Goal: Transaction & Acquisition: Purchase product/service

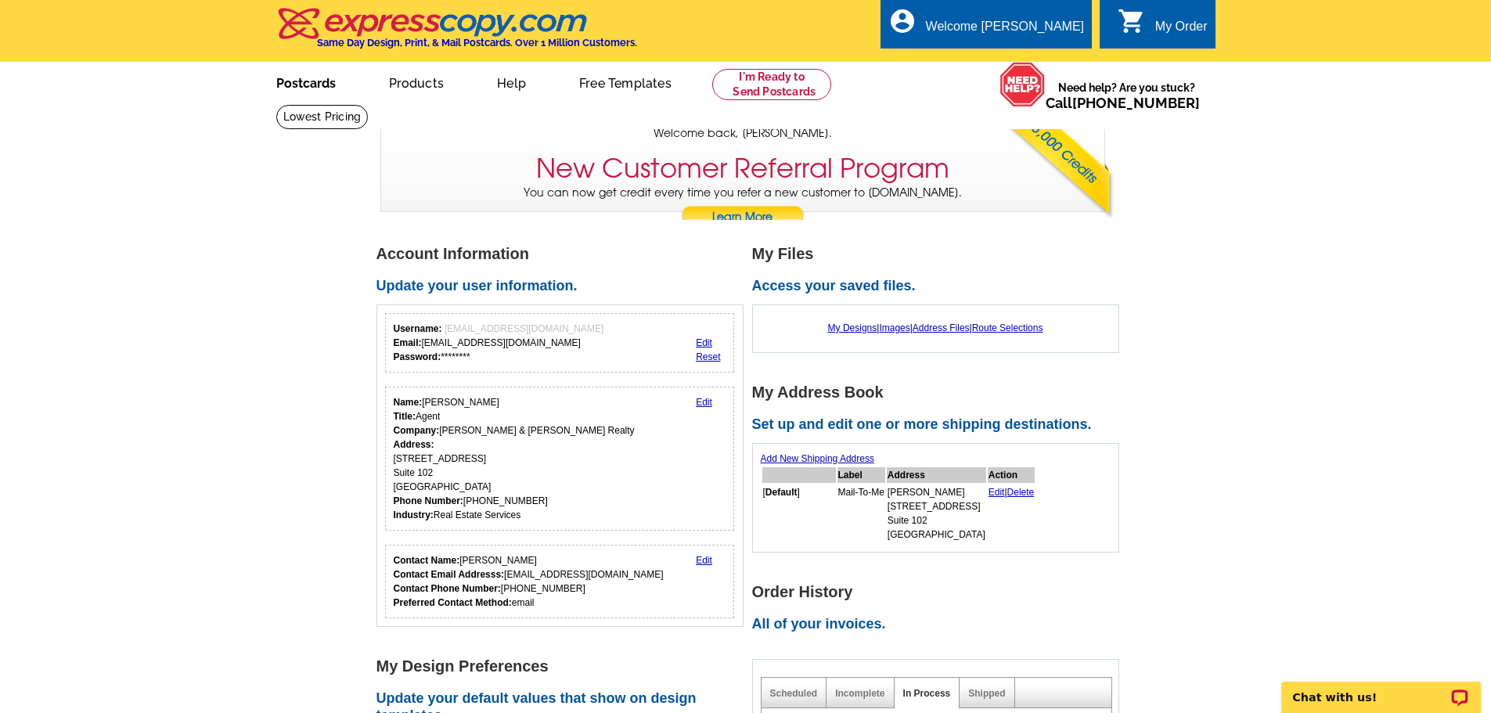
click at [307, 77] on link "Postcards" at bounding box center [306, 81] width 110 height 37
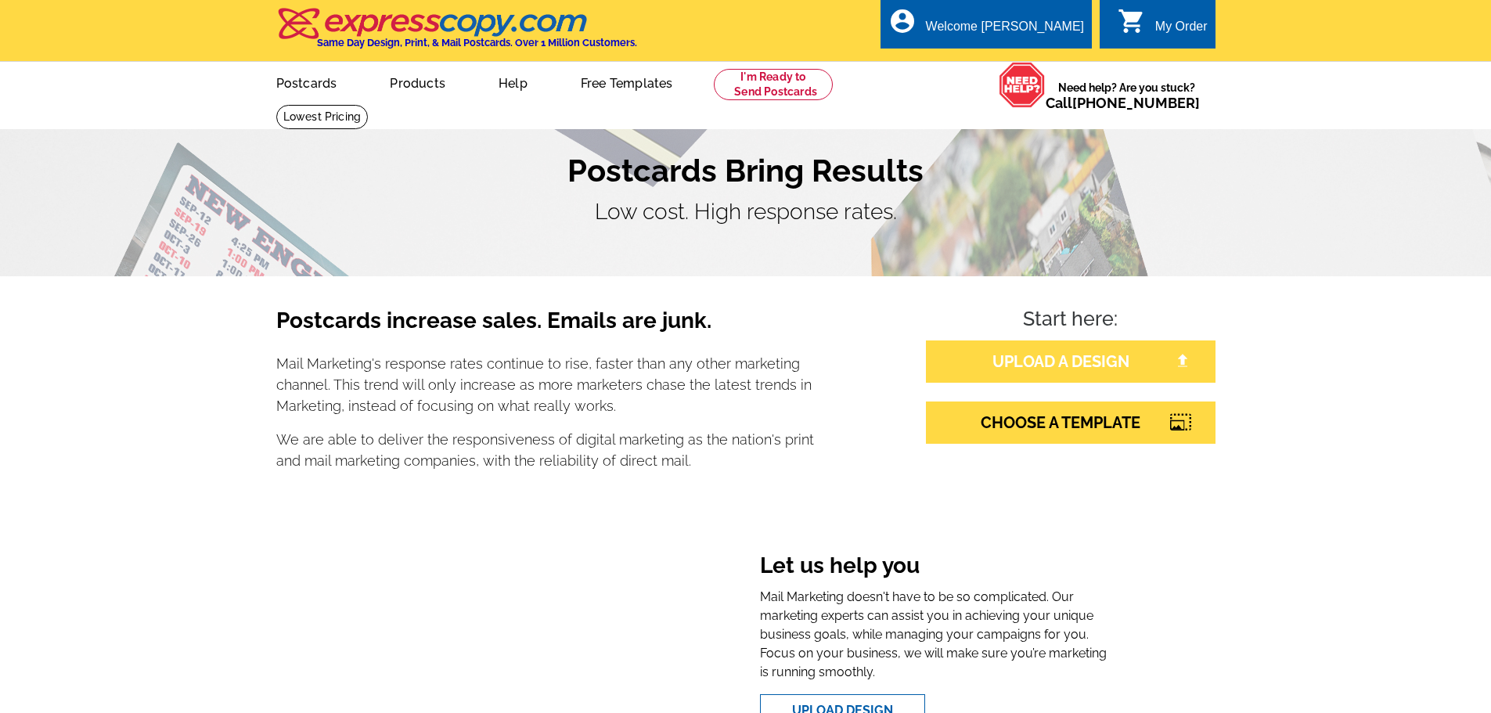
click at [1092, 365] on link "UPLOAD A DESIGN" at bounding box center [1071, 361] width 290 height 42
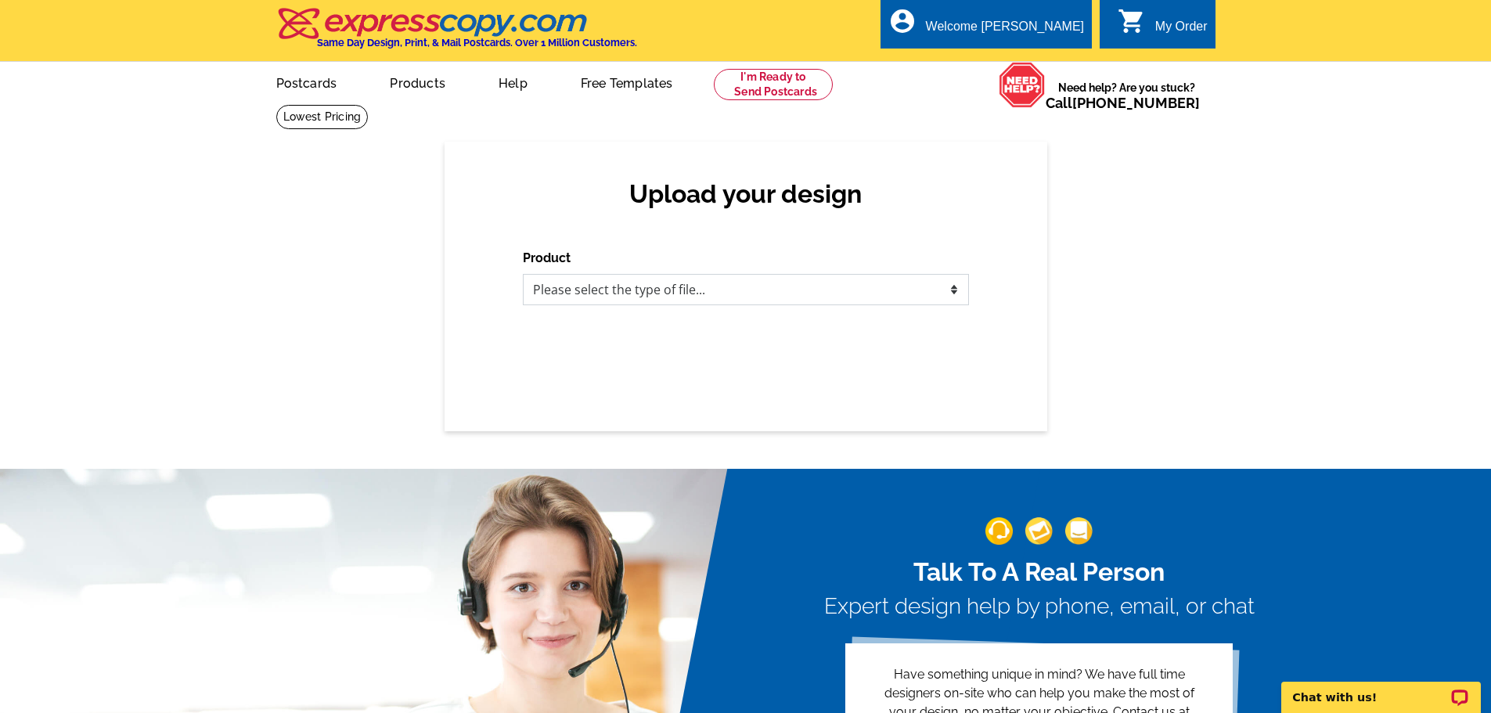
click at [865, 288] on select "Please select the type of file... Postcards Business Cards Letters and flyers G…" at bounding box center [746, 289] width 446 height 31
select select "1"
click at [523, 275] on select "Please select the type of file... Postcards Business Cards Letters and flyers G…" at bounding box center [746, 289] width 446 height 31
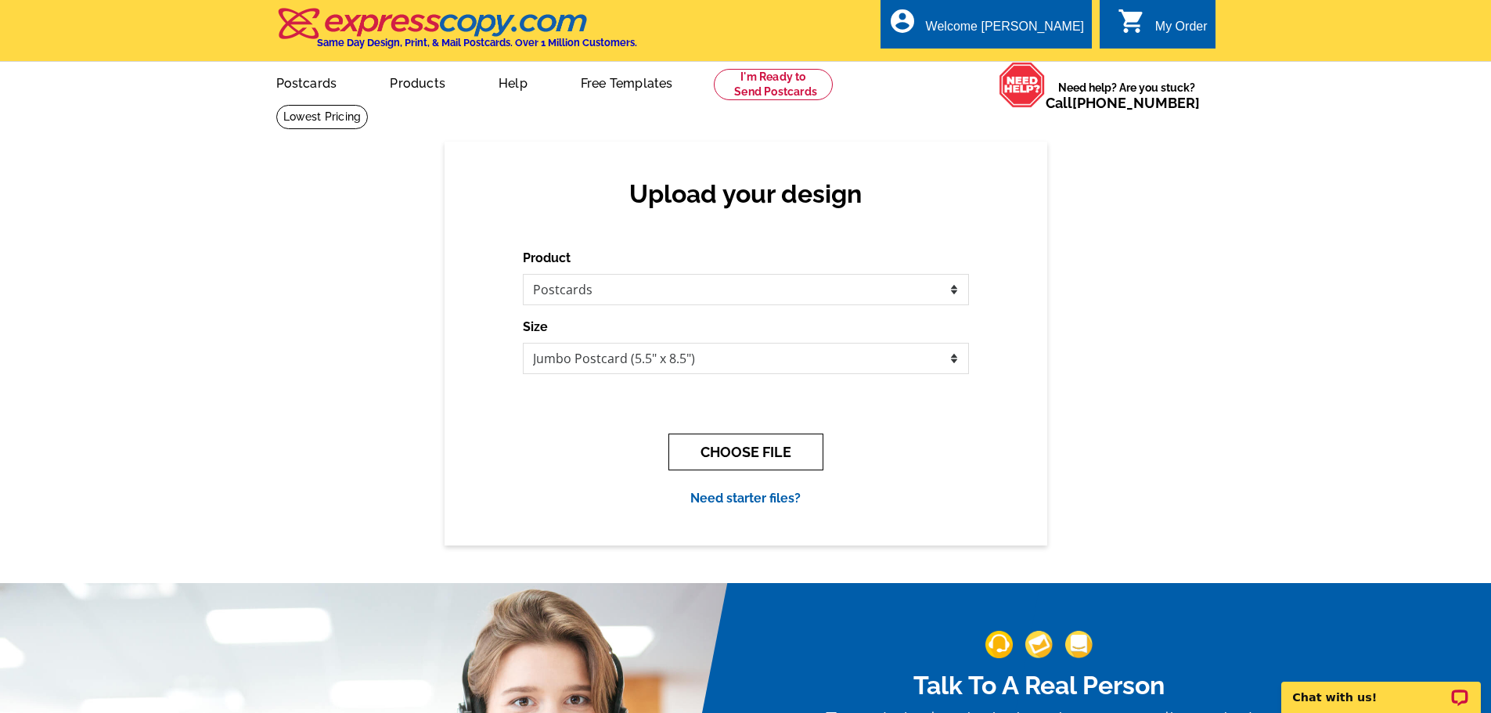
click at [733, 452] on button "CHOOSE FILE" at bounding box center [745, 452] width 155 height 37
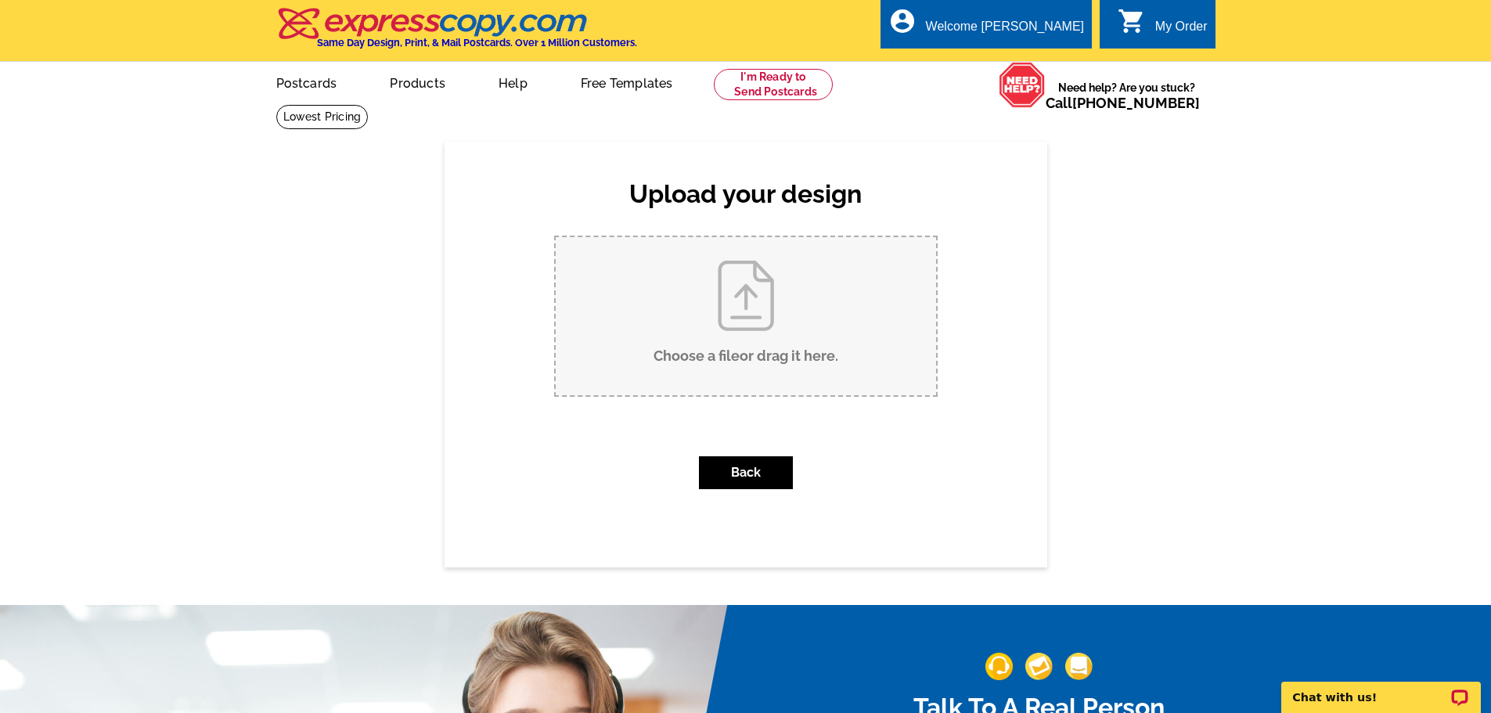
click at [750, 300] on input "Choose a file or drag it here ." at bounding box center [746, 316] width 380 height 158
click at [732, 340] on input "Choose a file or drag it here ." at bounding box center [746, 316] width 380 height 158
type input "C:\fakepath\Lysander Ln Just Listed pc.pdf"
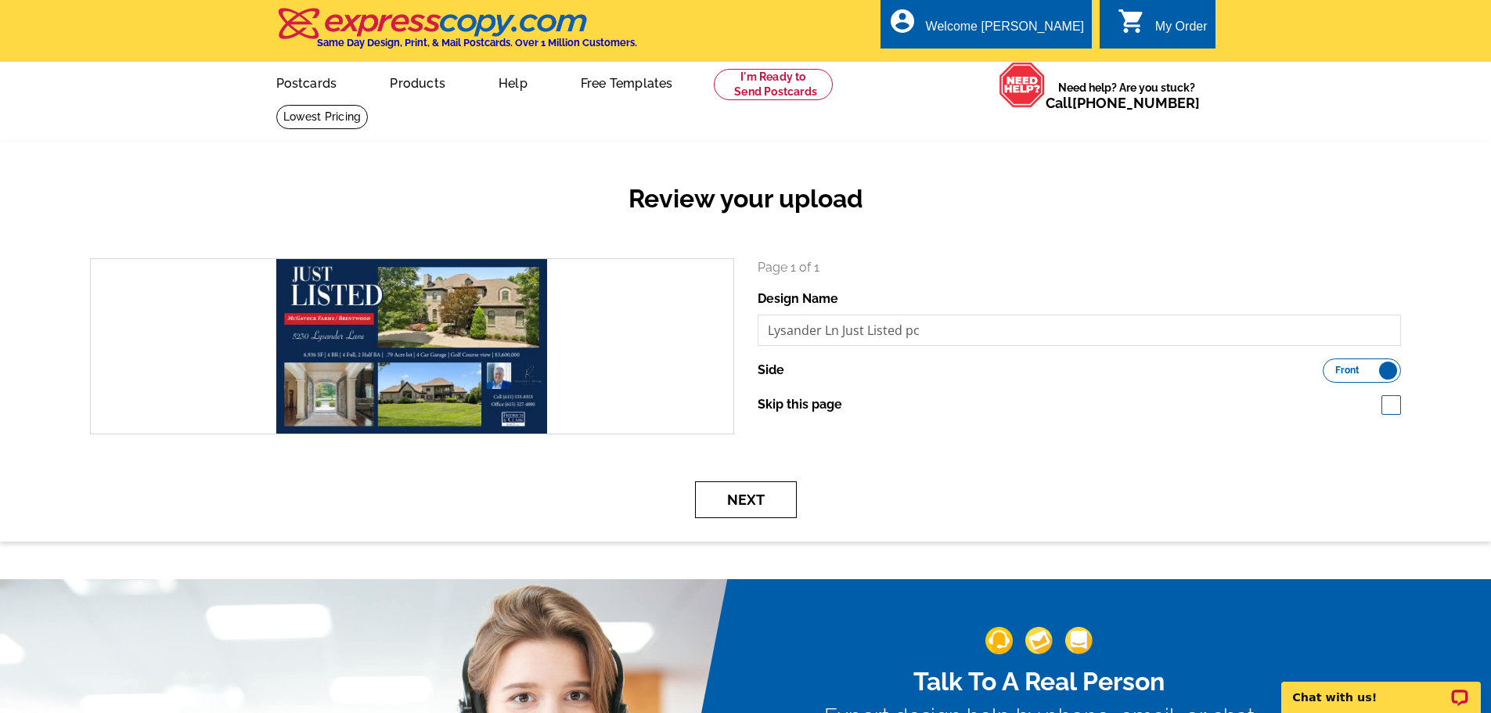
click at [750, 500] on button "Next" at bounding box center [746, 499] width 102 height 37
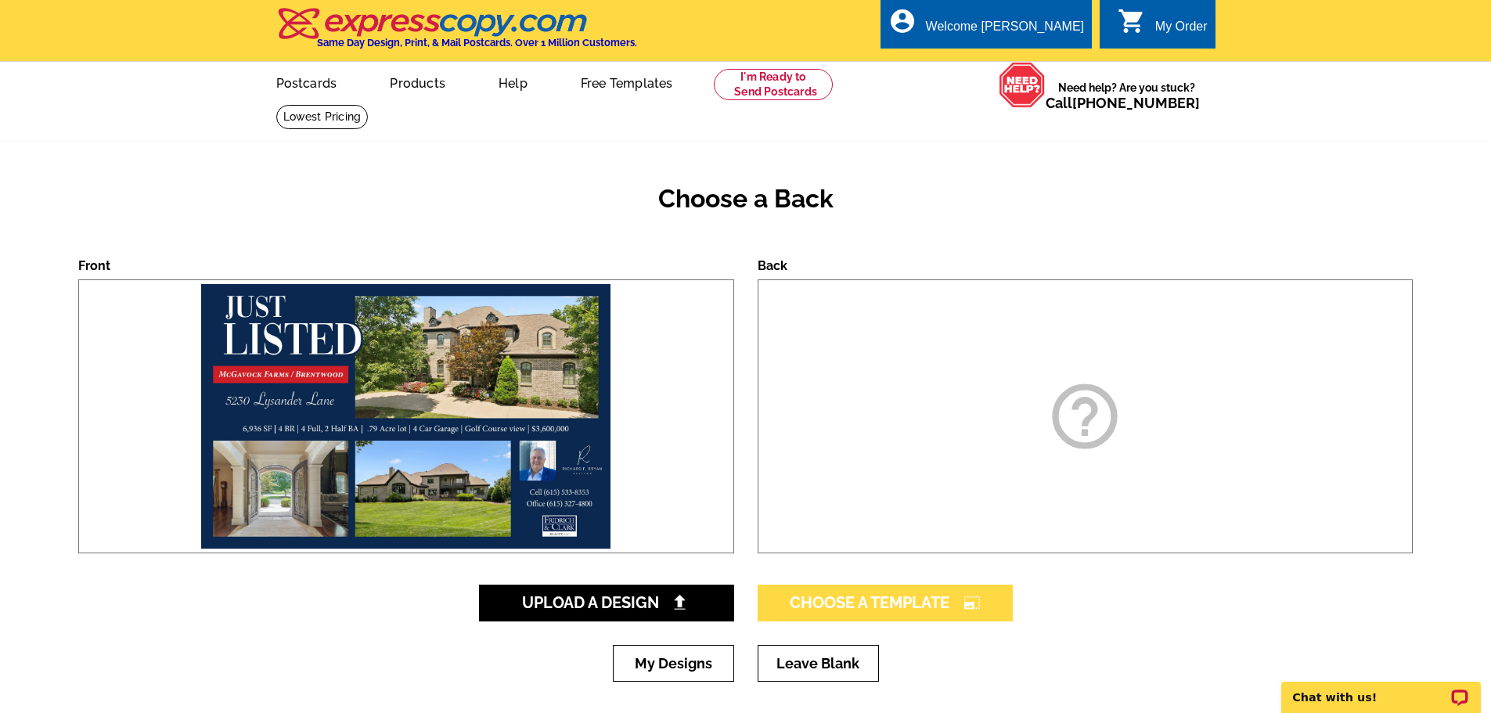
click at [866, 603] on span "Choose A Template photo_size_select_large" at bounding box center [885, 602] width 191 height 19
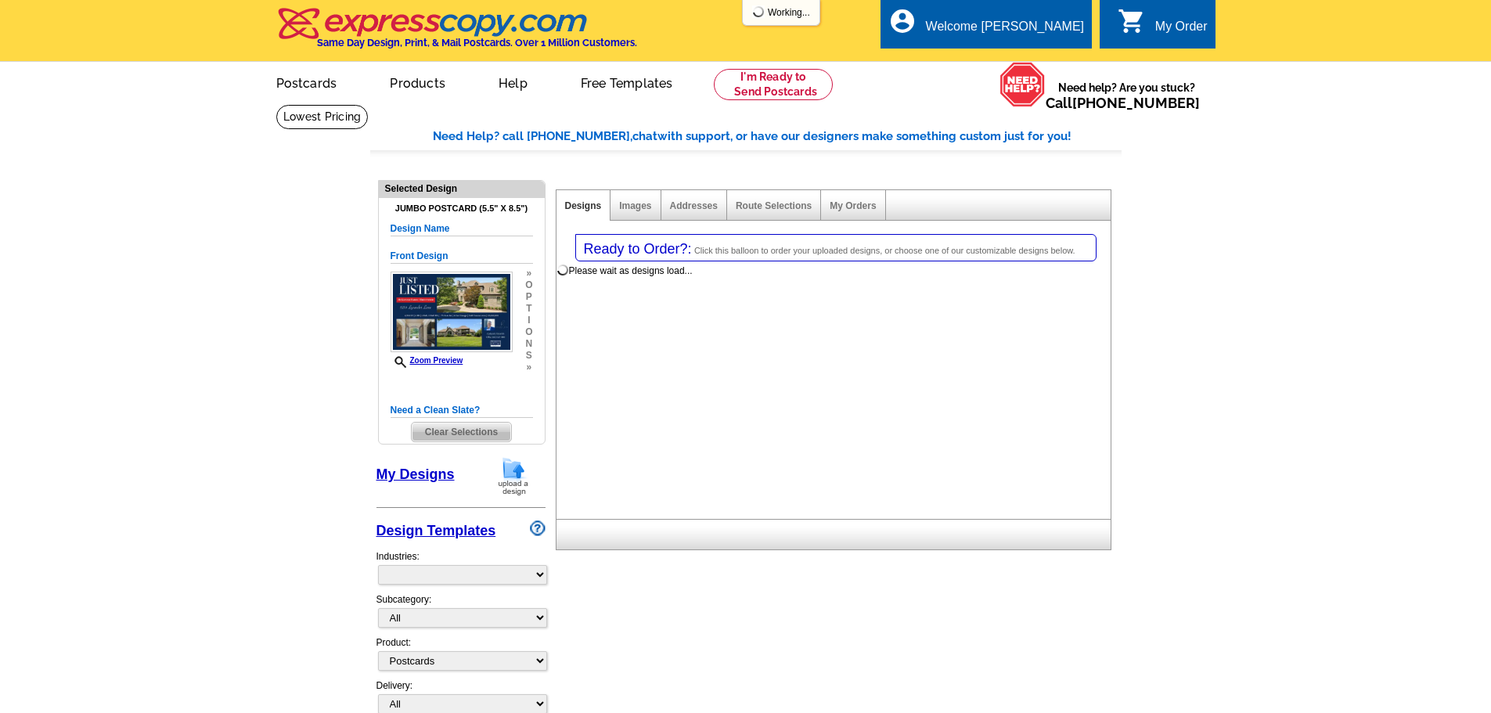
select select "1"
select select "2"
select select "back"
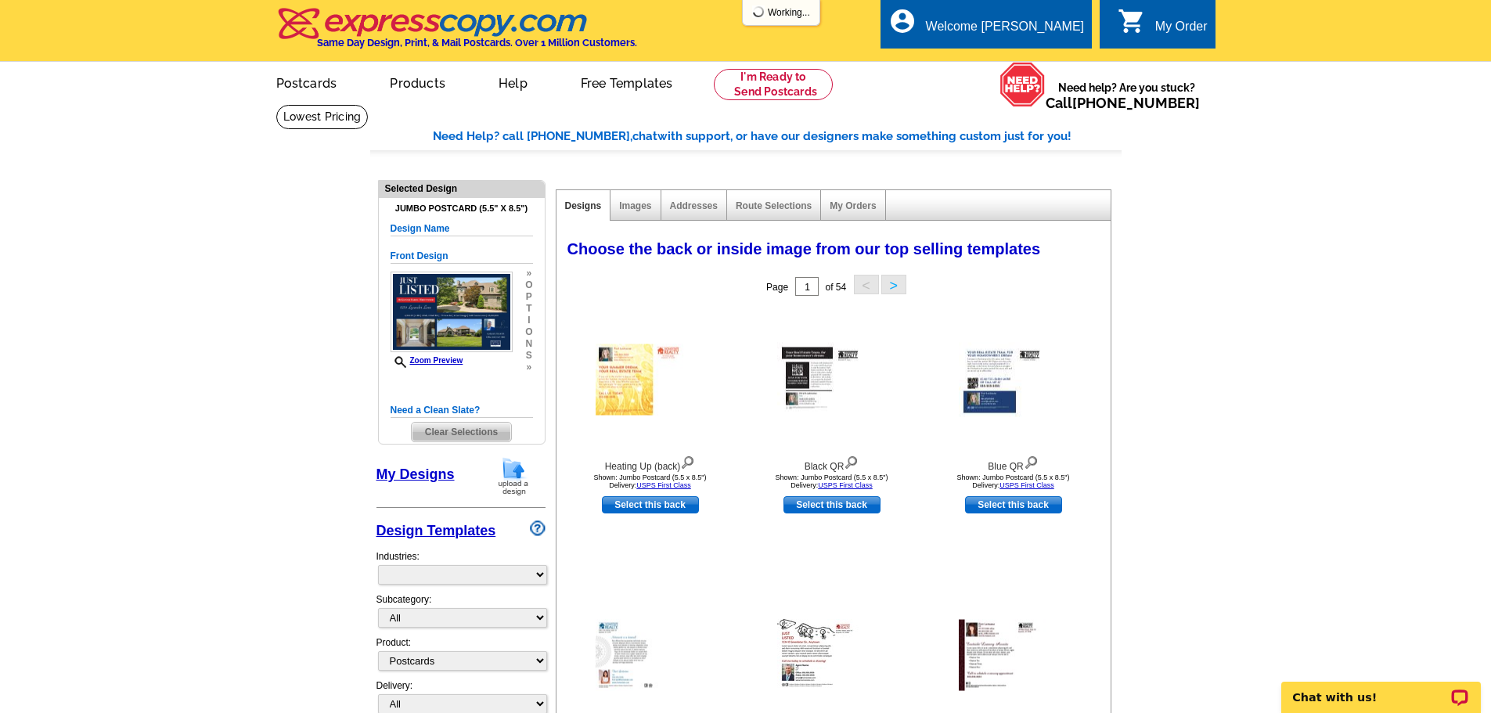
select select "785"
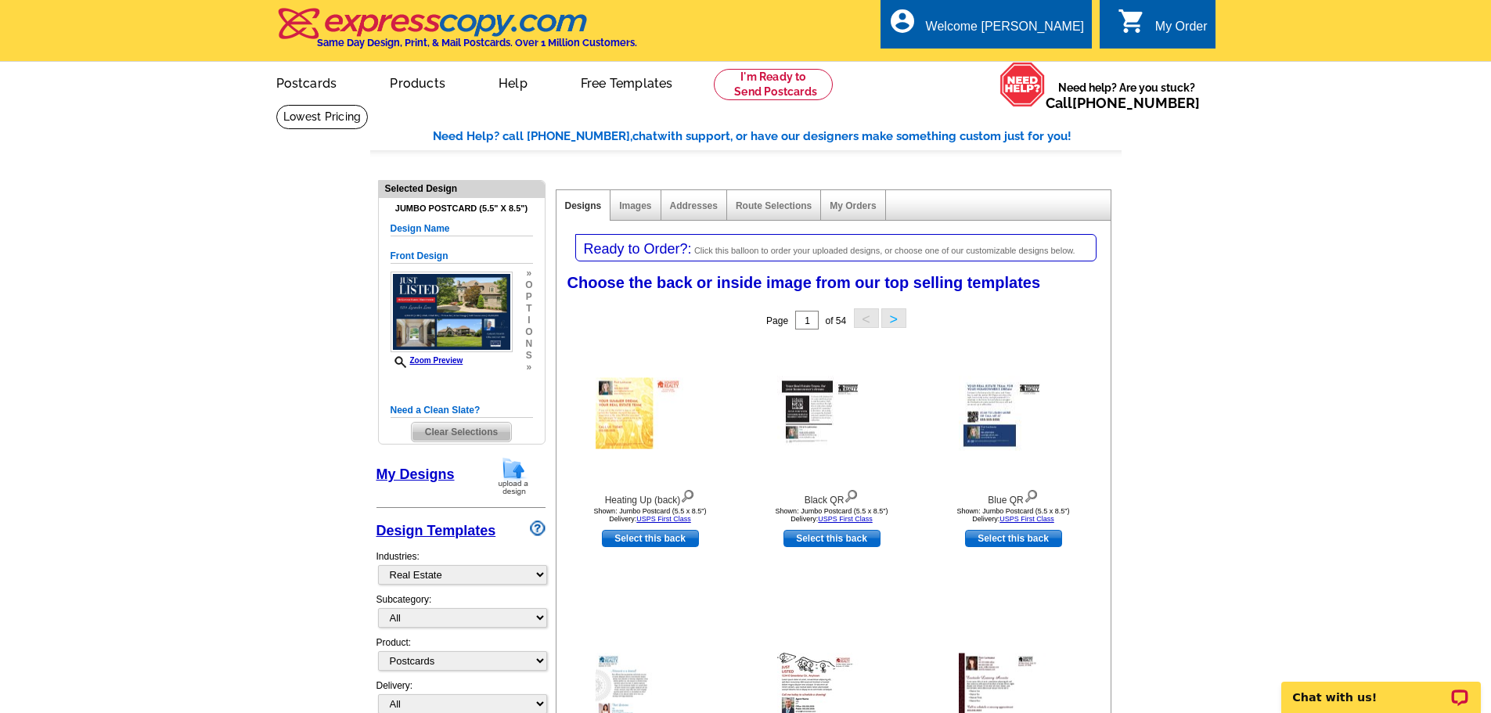
click at [423, 470] on link "My Designs" at bounding box center [415, 474] width 78 height 16
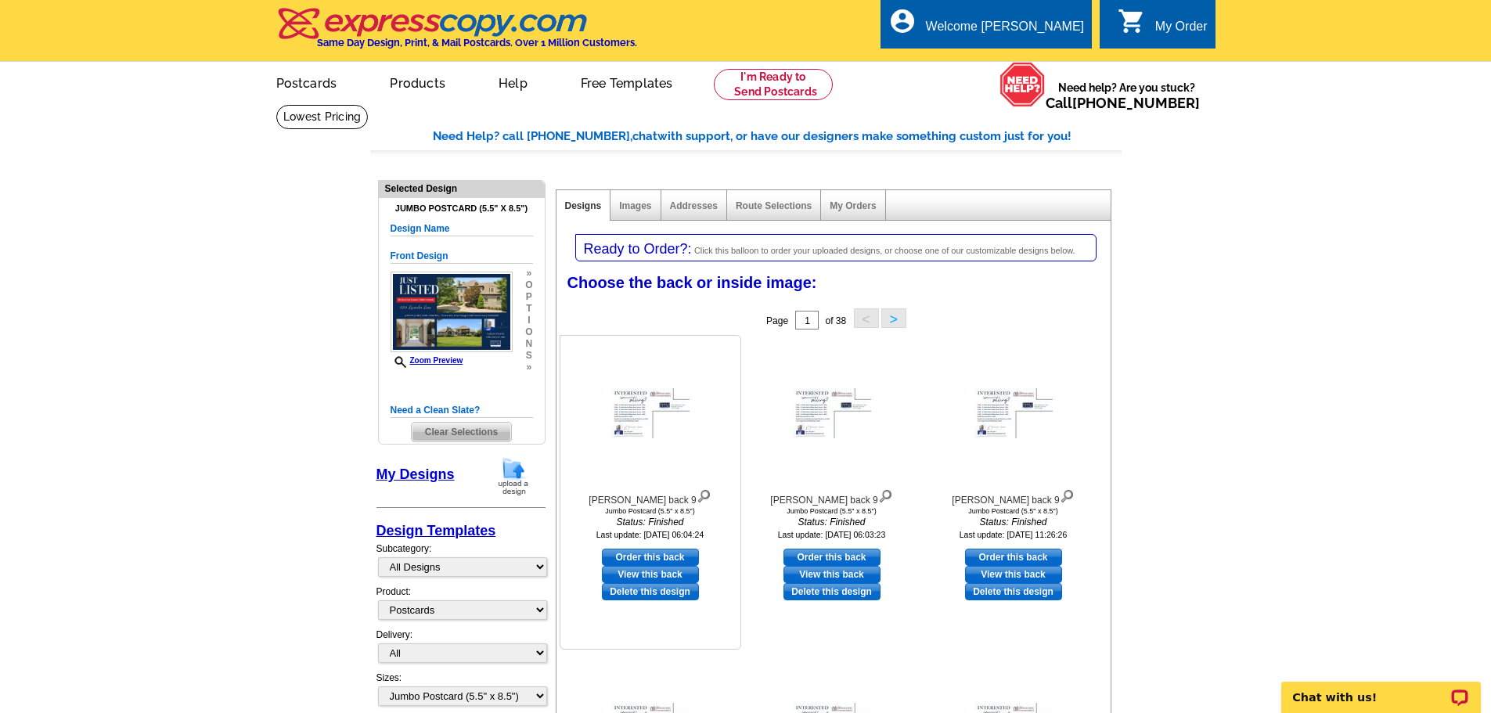
click at [652, 553] on link "Order this back" at bounding box center [650, 557] width 97 height 17
select select "front"
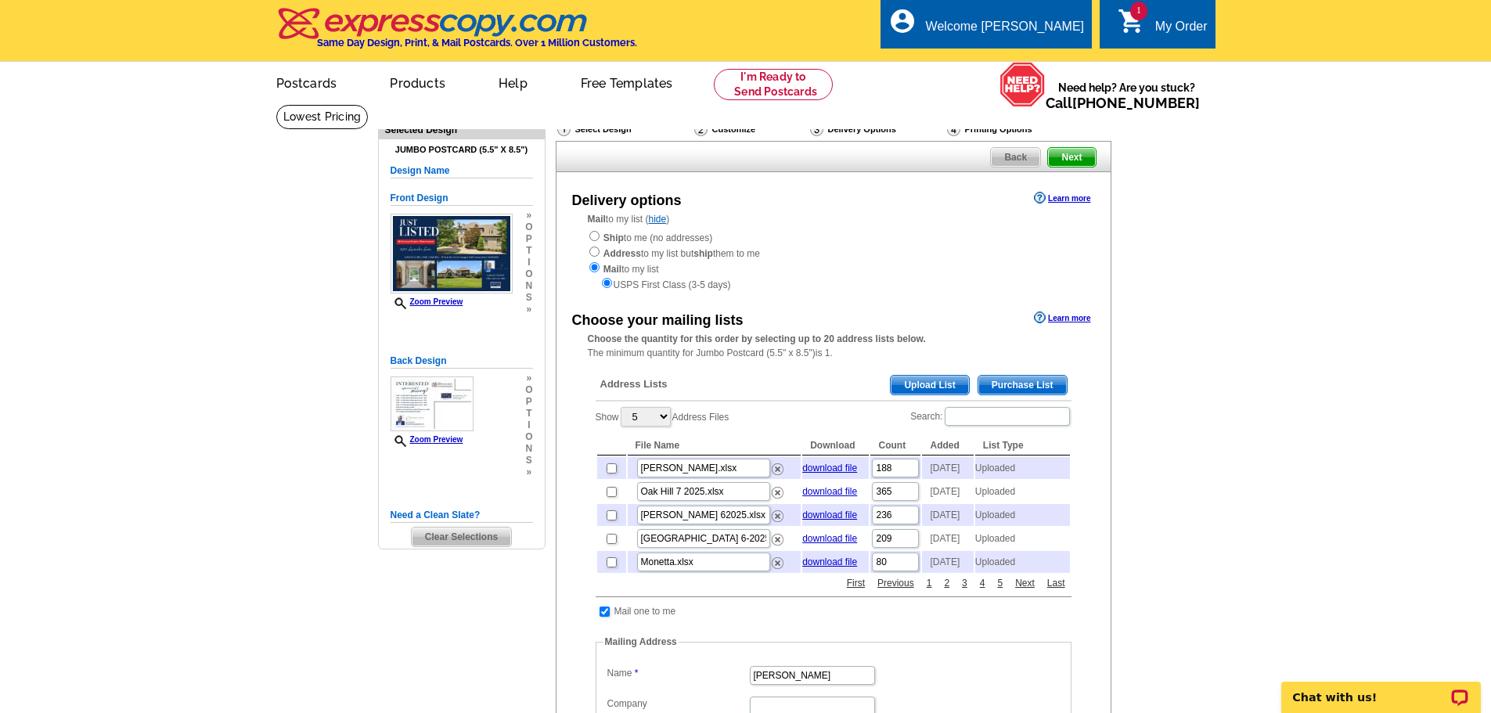
click at [940, 383] on span "Upload List" at bounding box center [929, 385] width 77 height 19
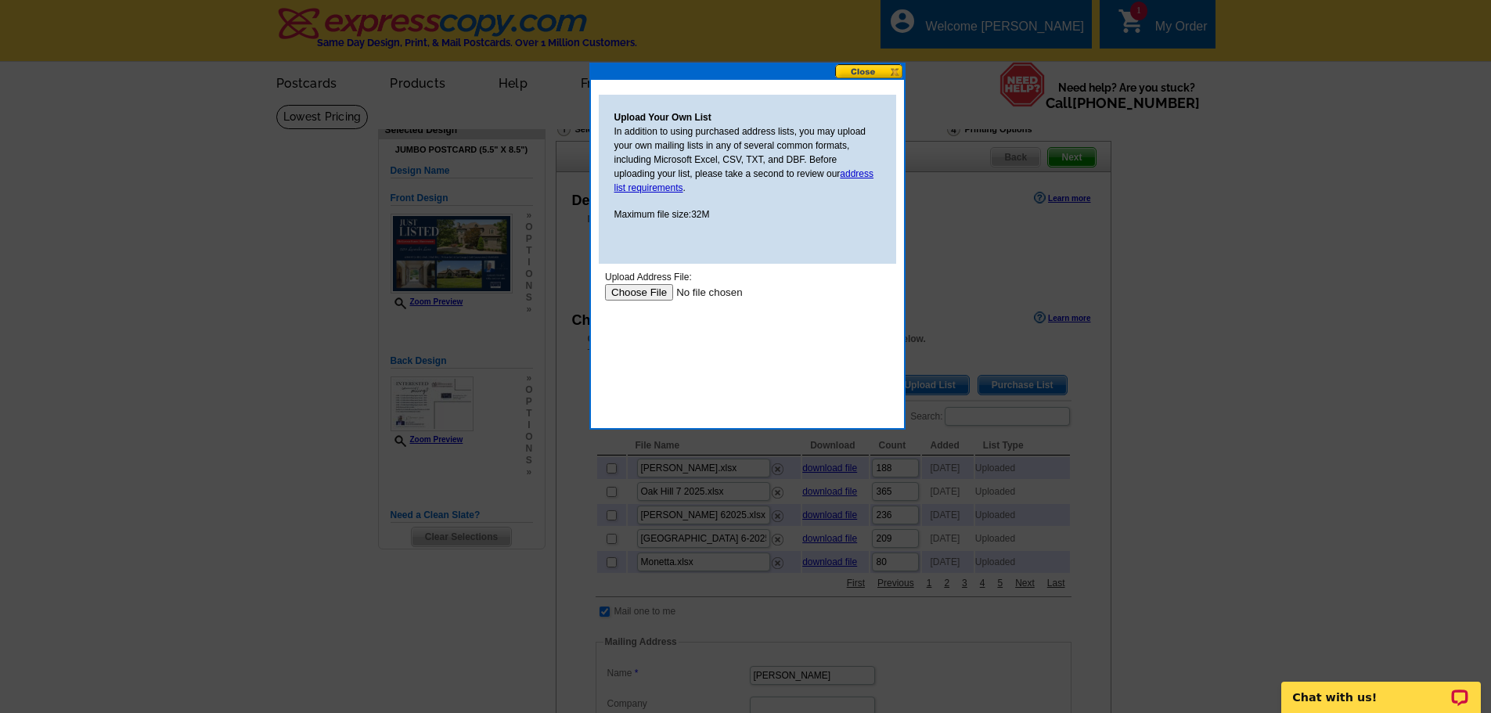
click at [650, 296] on input "file" at bounding box center [703, 292] width 198 height 16
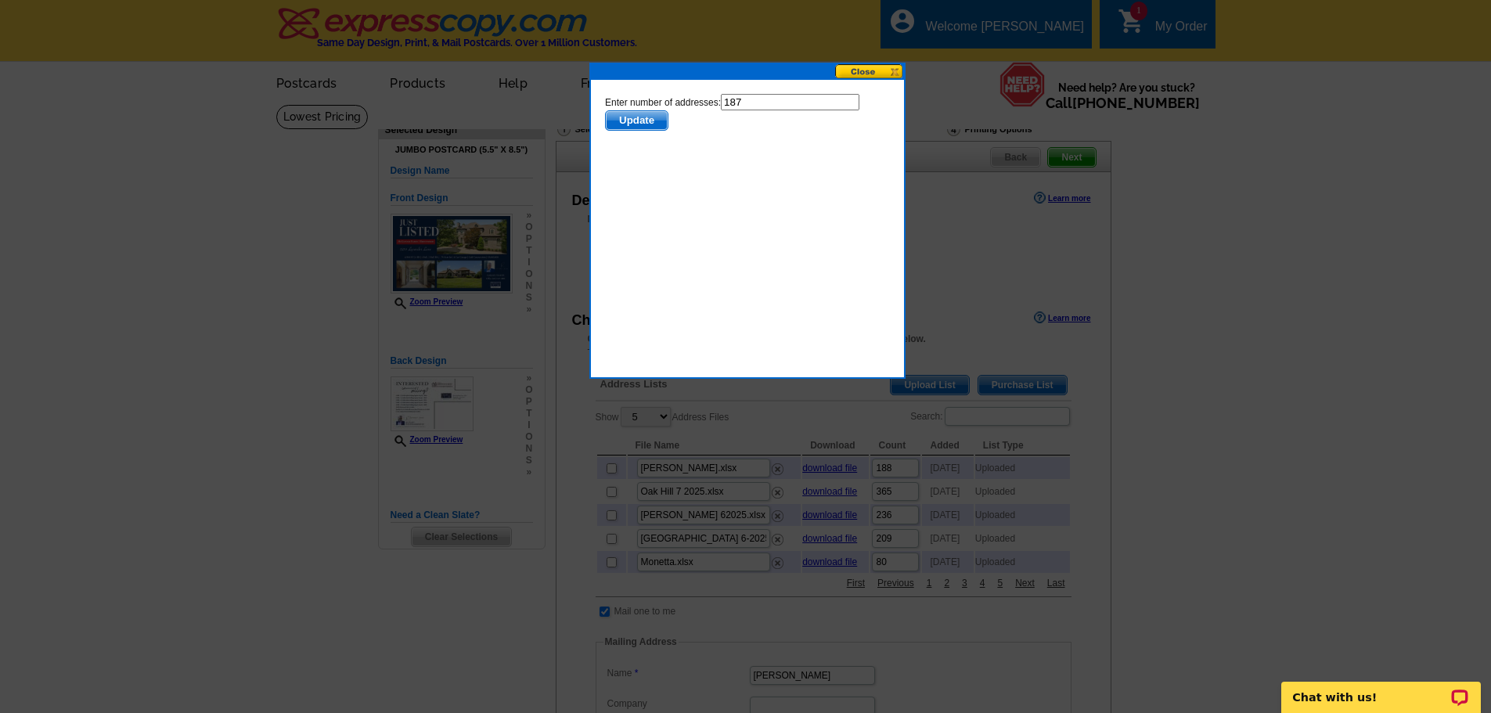
click at [642, 121] on span "Update" at bounding box center [636, 120] width 62 height 19
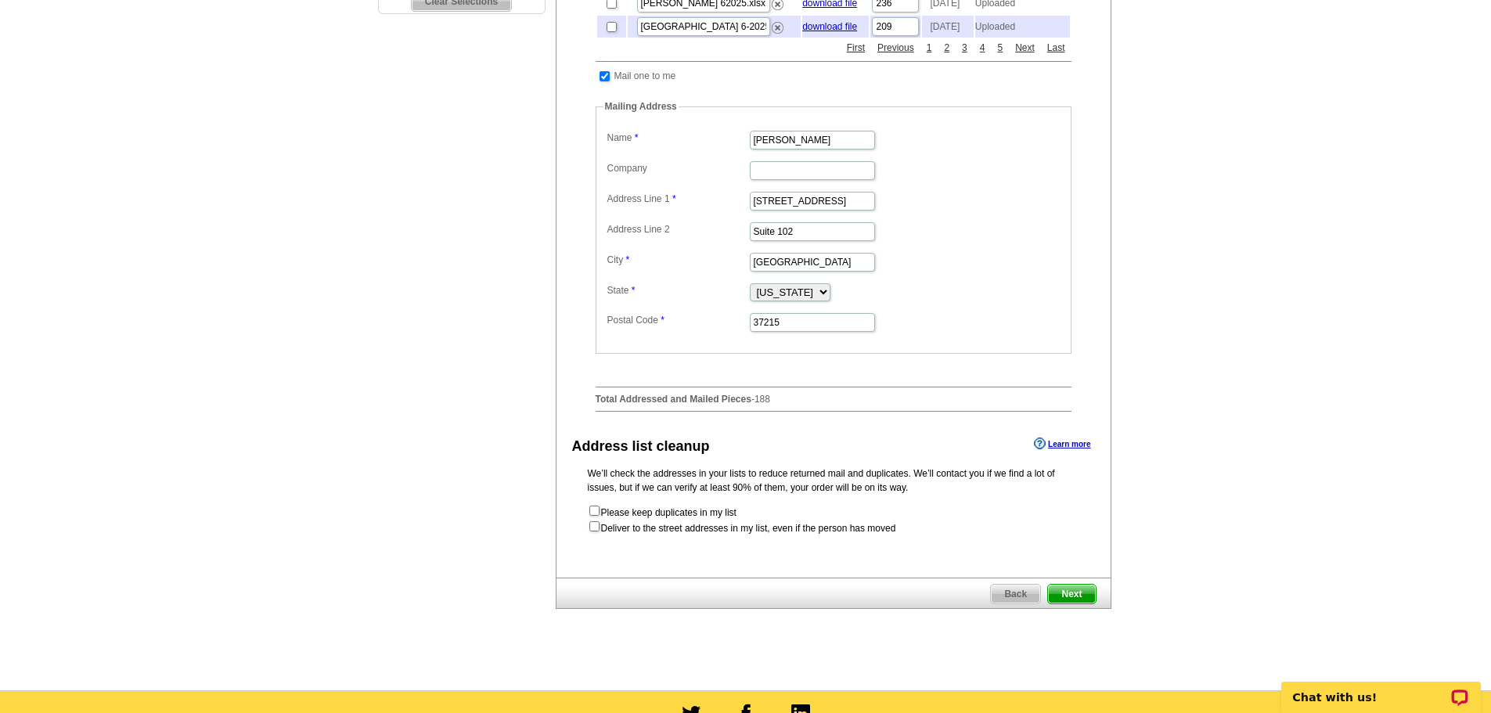
scroll to position [546, 0]
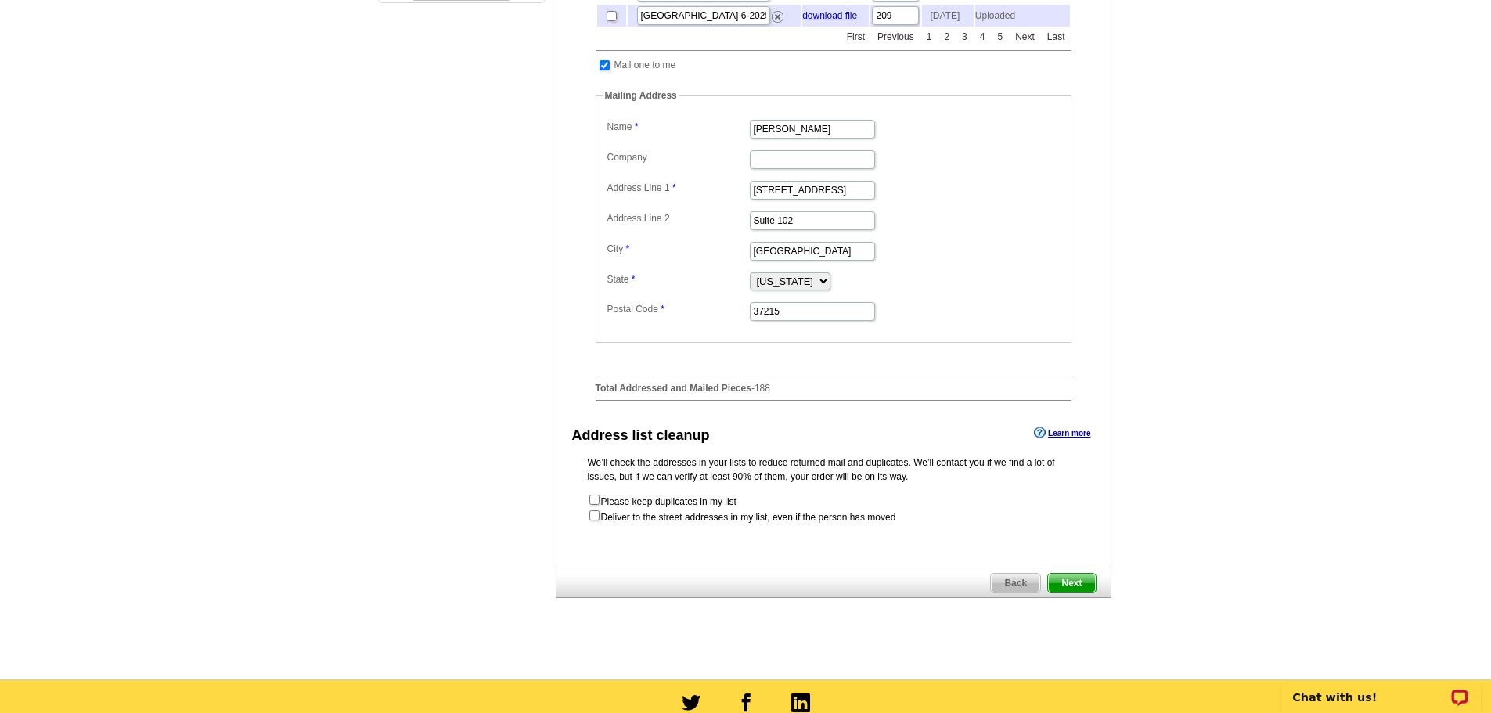
click at [1065, 592] on span "Next" at bounding box center [1071, 583] width 47 height 19
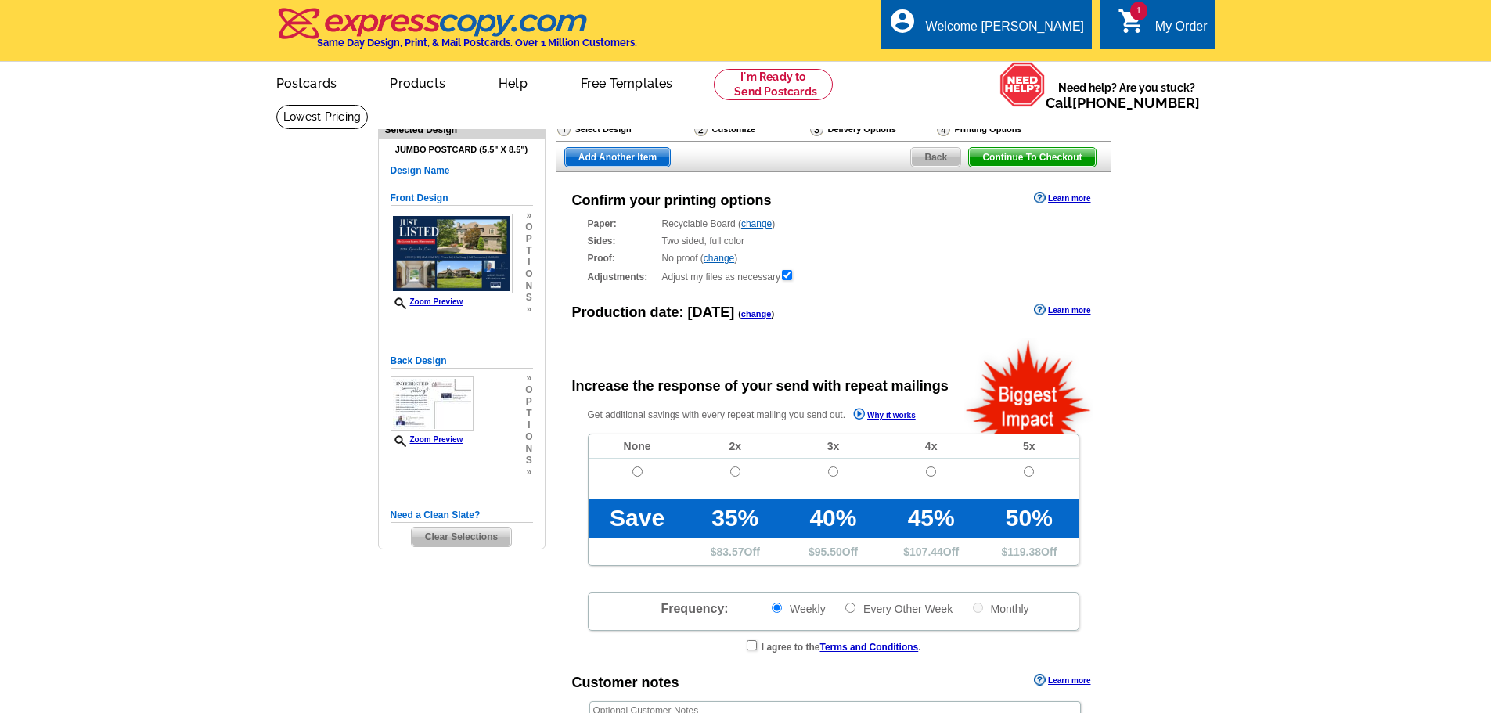
radio input "false"
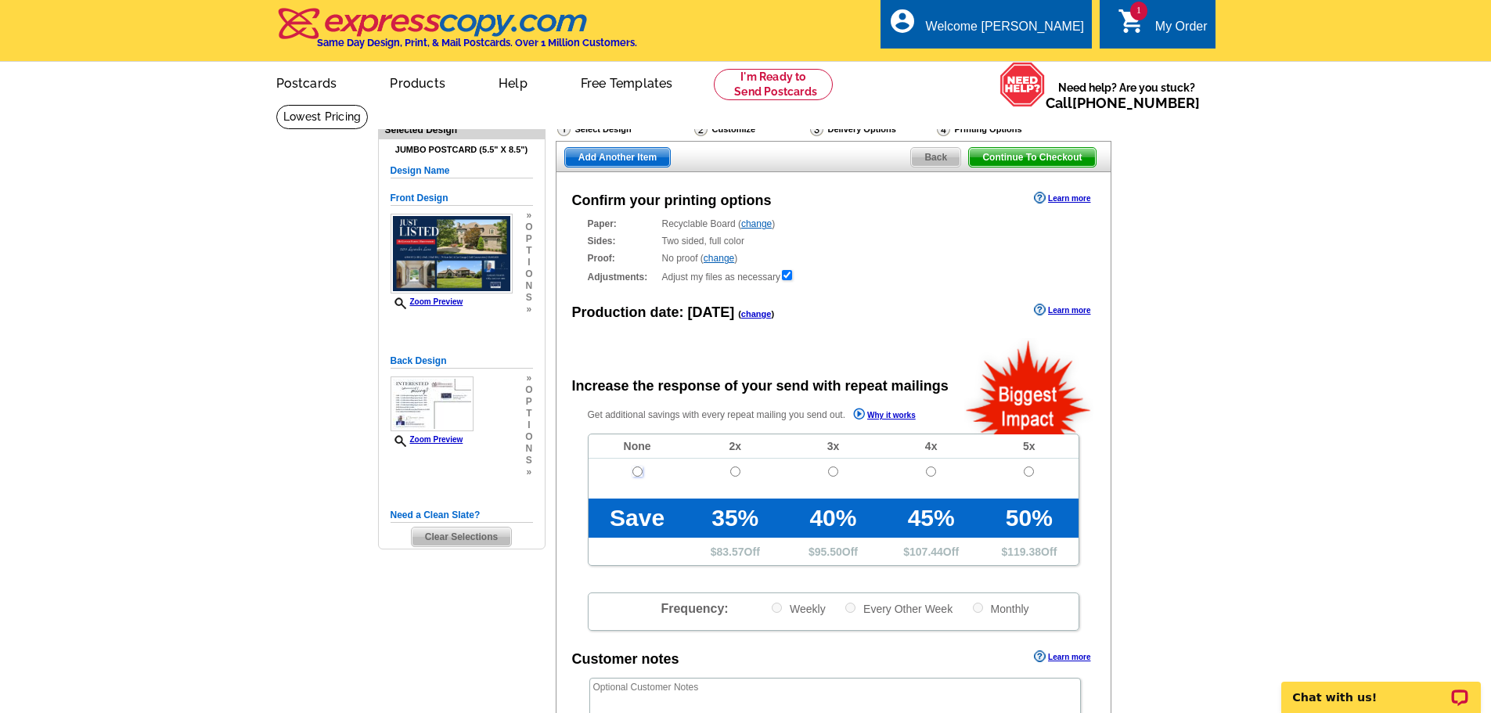
click at [637, 477] on input "radio" at bounding box center [637, 471] width 10 height 10
radio input "true"
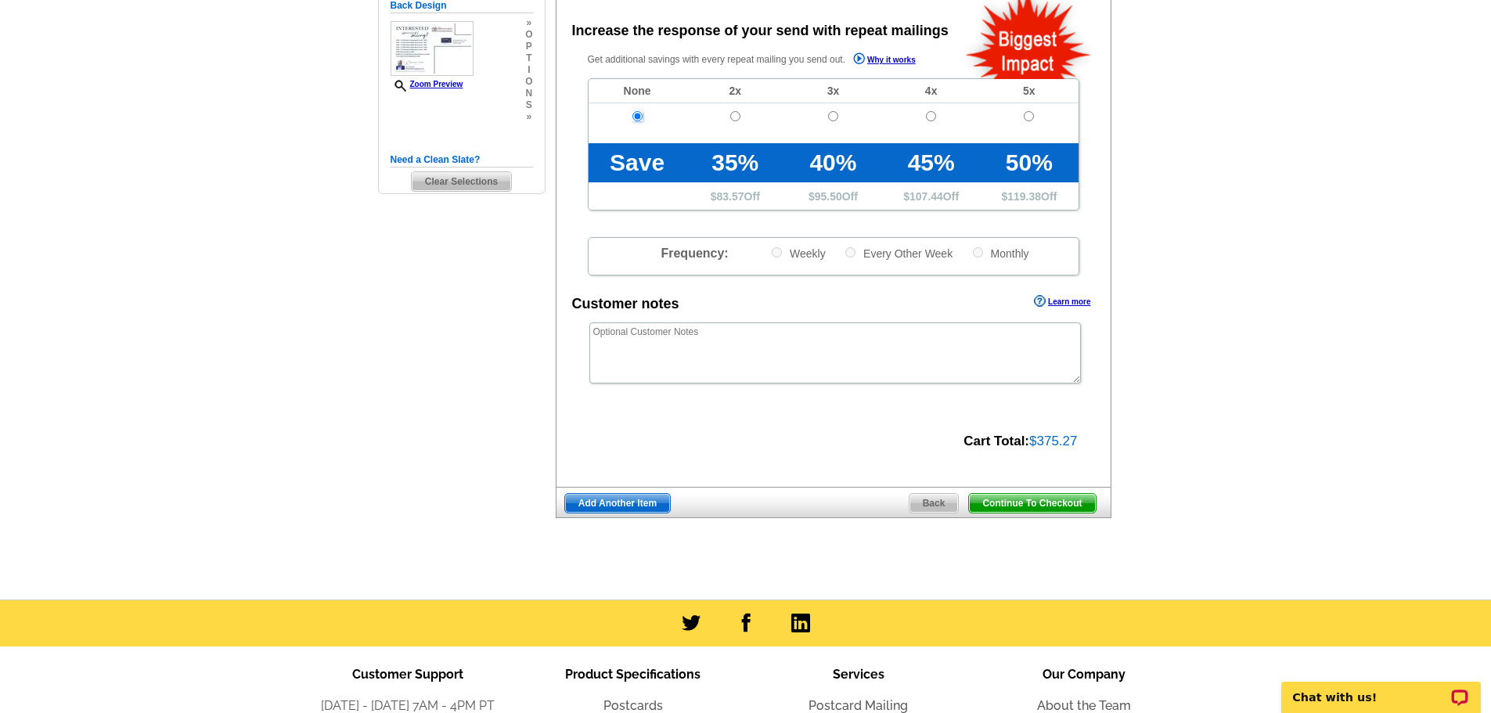
scroll to position [366, 0]
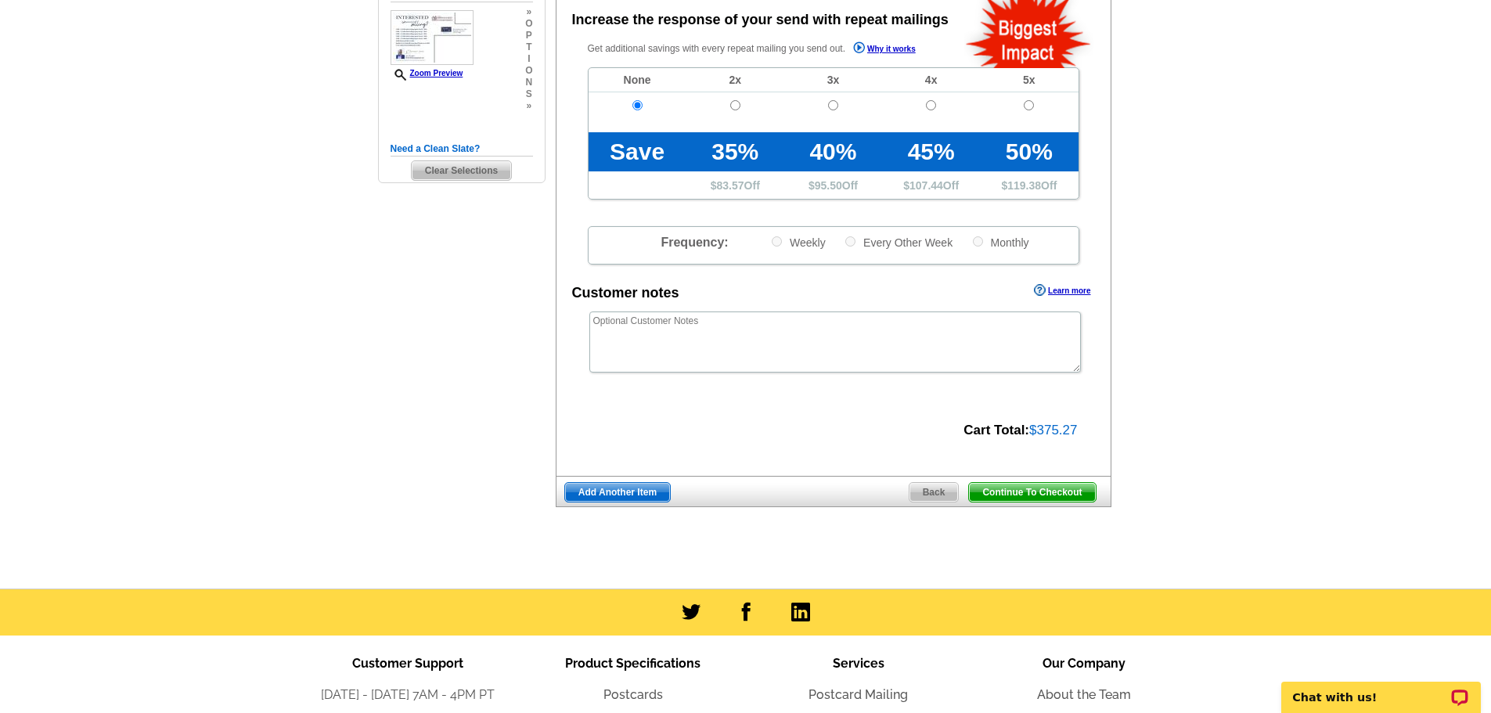
click at [653, 493] on span "Add Another Item" at bounding box center [617, 492] width 105 height 19
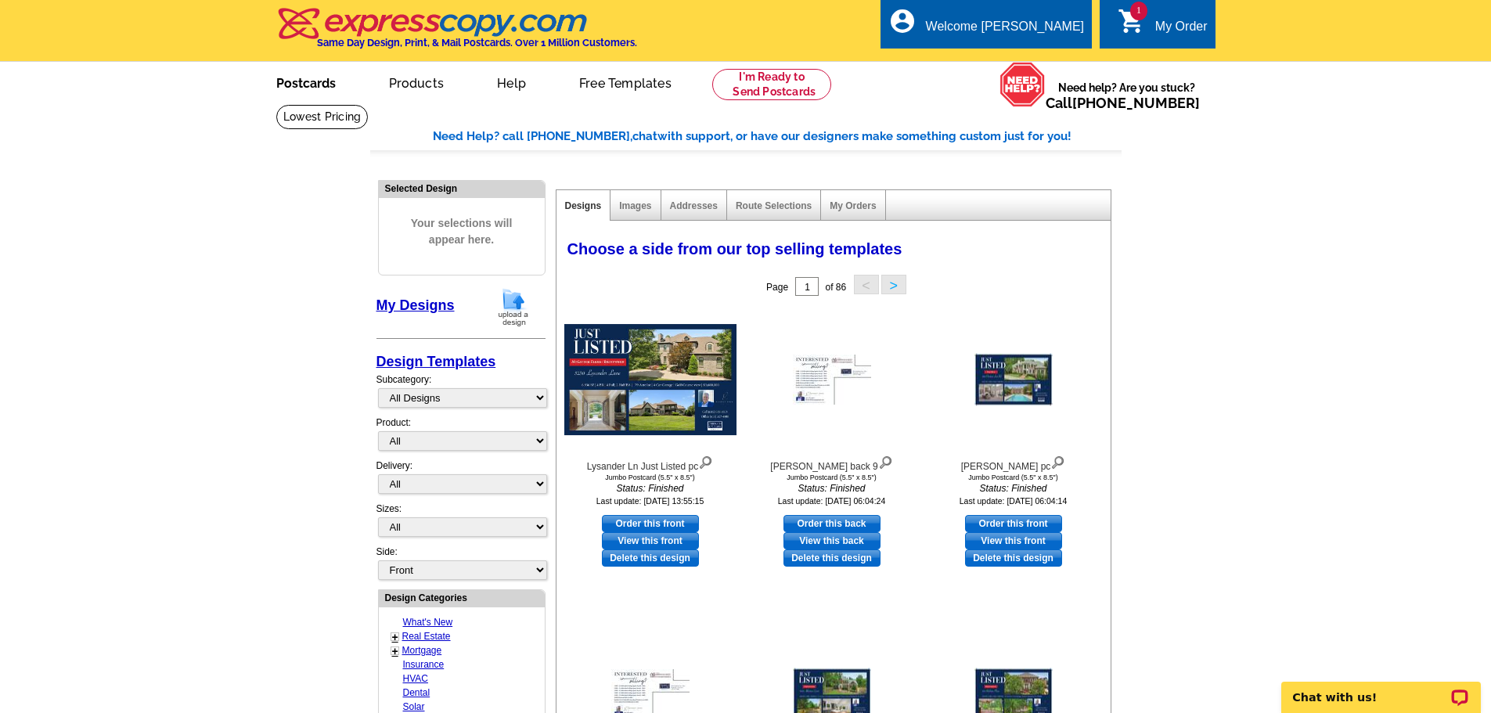
click at [326, 81] on link "Postcards" at bounding box center [306, 81] width 110 height 37
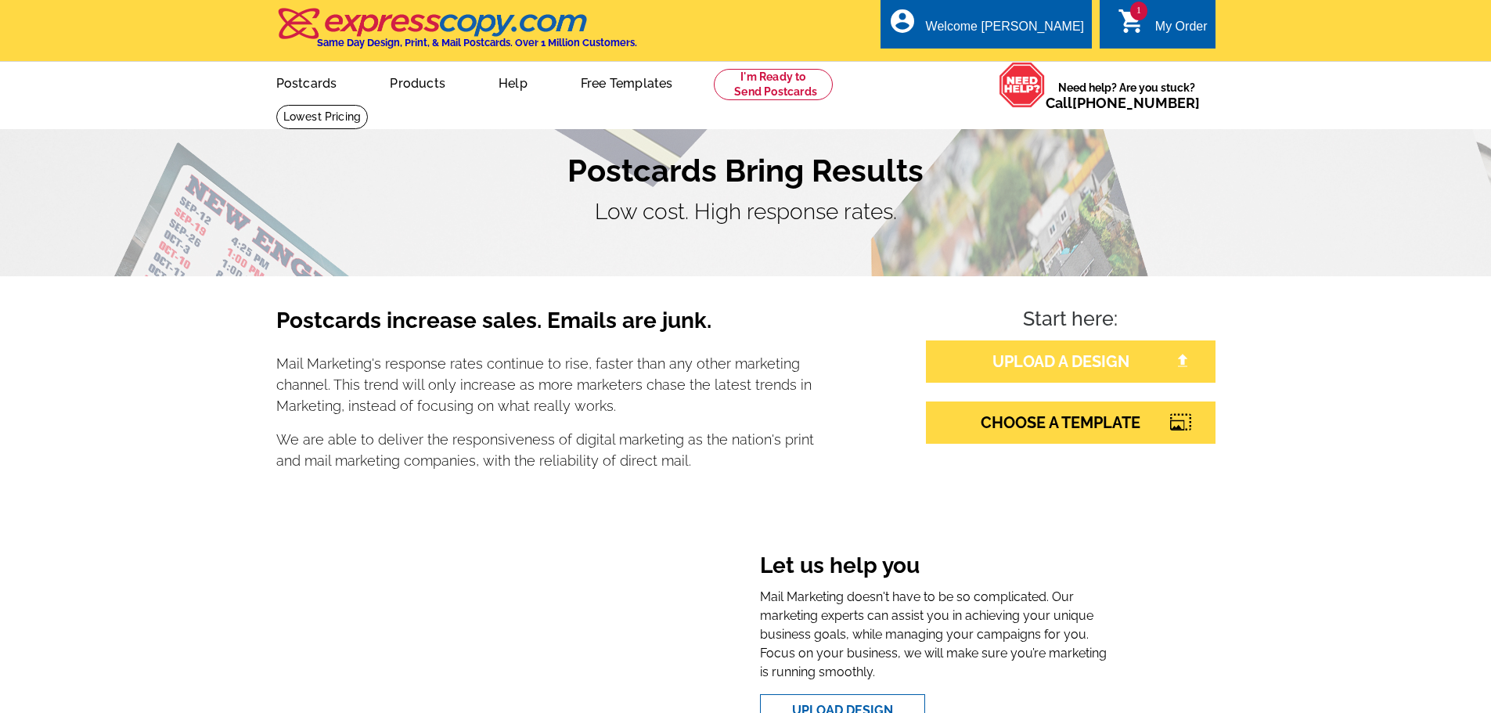
click at [1043, 367] on link "UPLOAD A DESIGN" at bounding box center [1071, 361] width 290 height 42
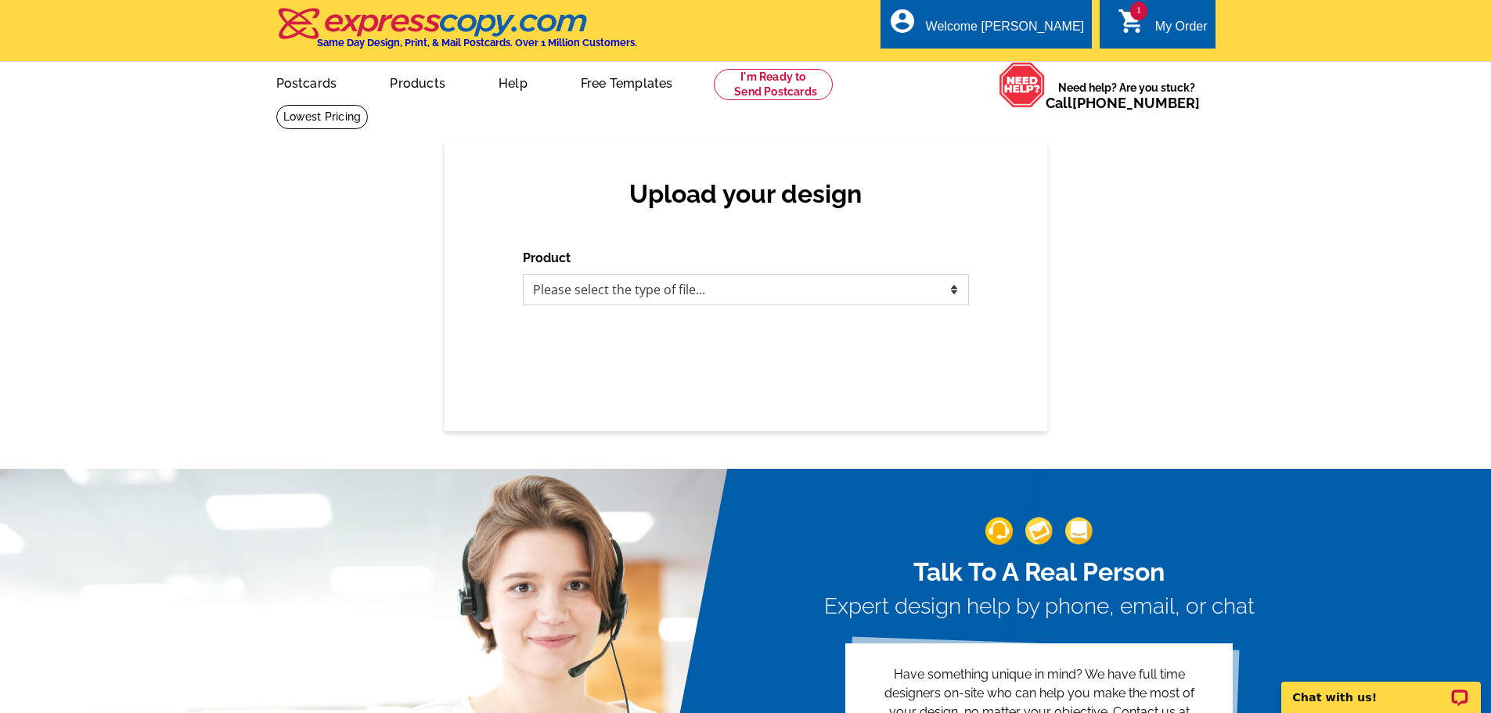
click at [743, 298] on select "Please select the type of file... Postcards Business Cards Letters and flyers G…" at bounding box center [746, 289] width 446 height 31
select select "1"
click at [523, 275] on select "Please select the type of file... Postcards Business Cards Letters and flyers G…" at bounding box center [746, 289] width 446 height 31
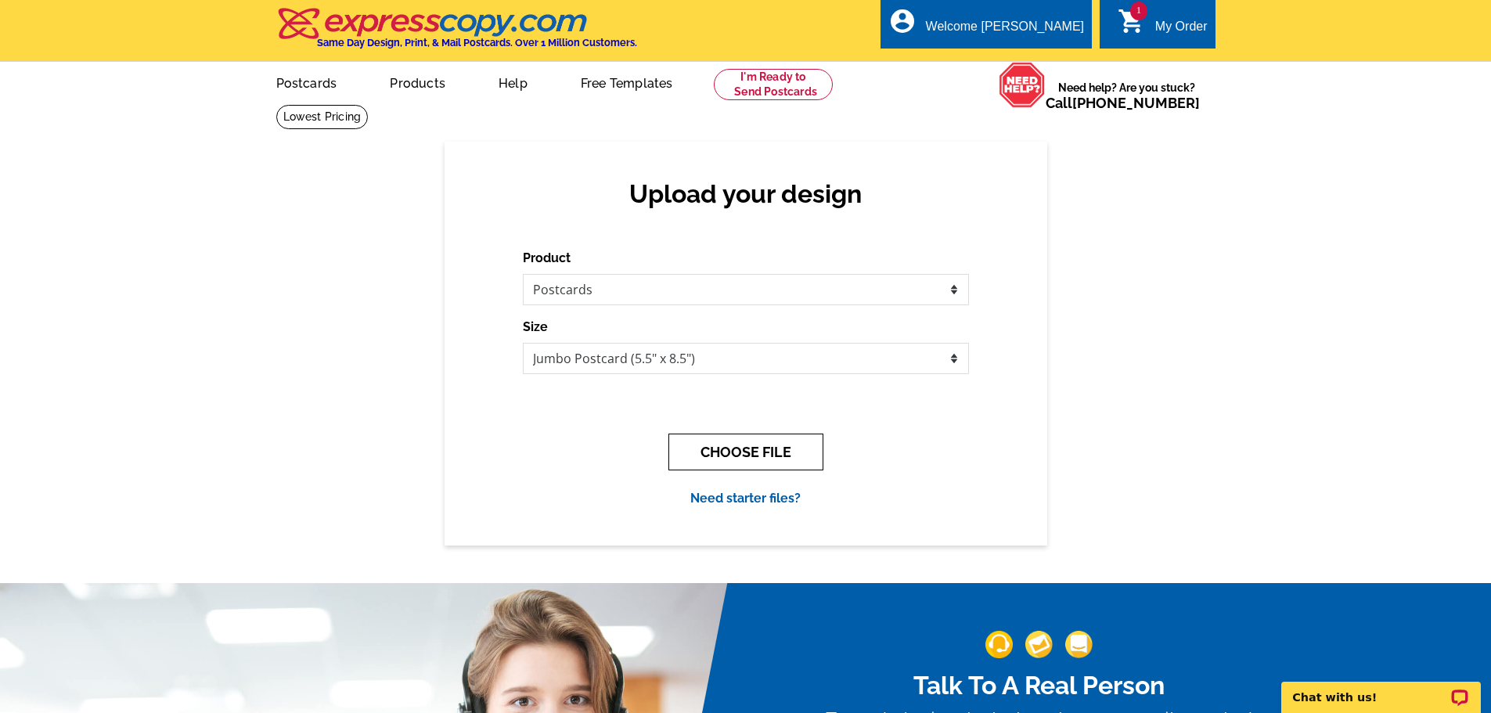
click at [740, 454] on button "CHOOSE FILE" at bounding box center [745, 452] width 155 height 37
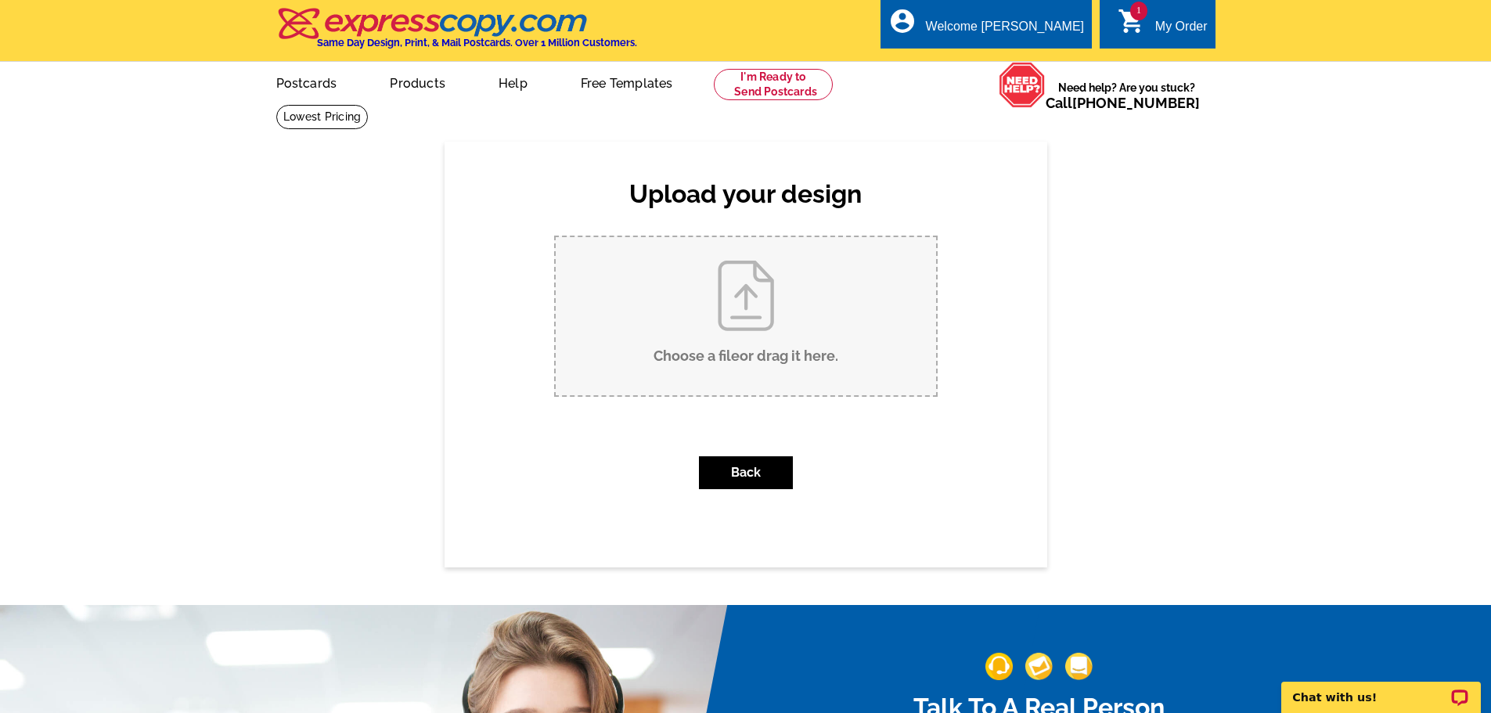
click at [727, 333] on input "Choose a file or drag it here ." at bounding box center [746, 316] width 380 height 158
type input "C:\fakepath\Gateway Just Listed pc.pdf"
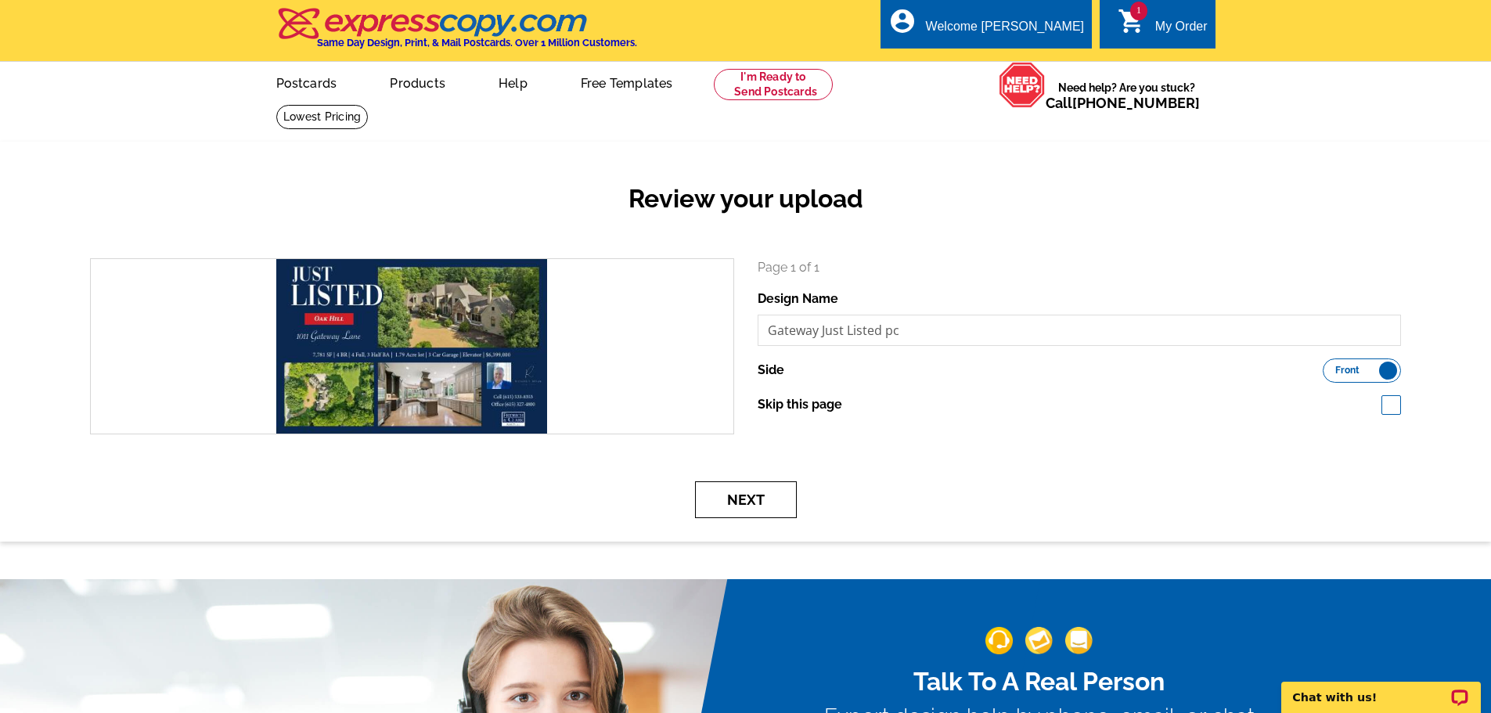
click at [749, 497] on button "Next" at bounding box center [746, 499] width 102 height 37
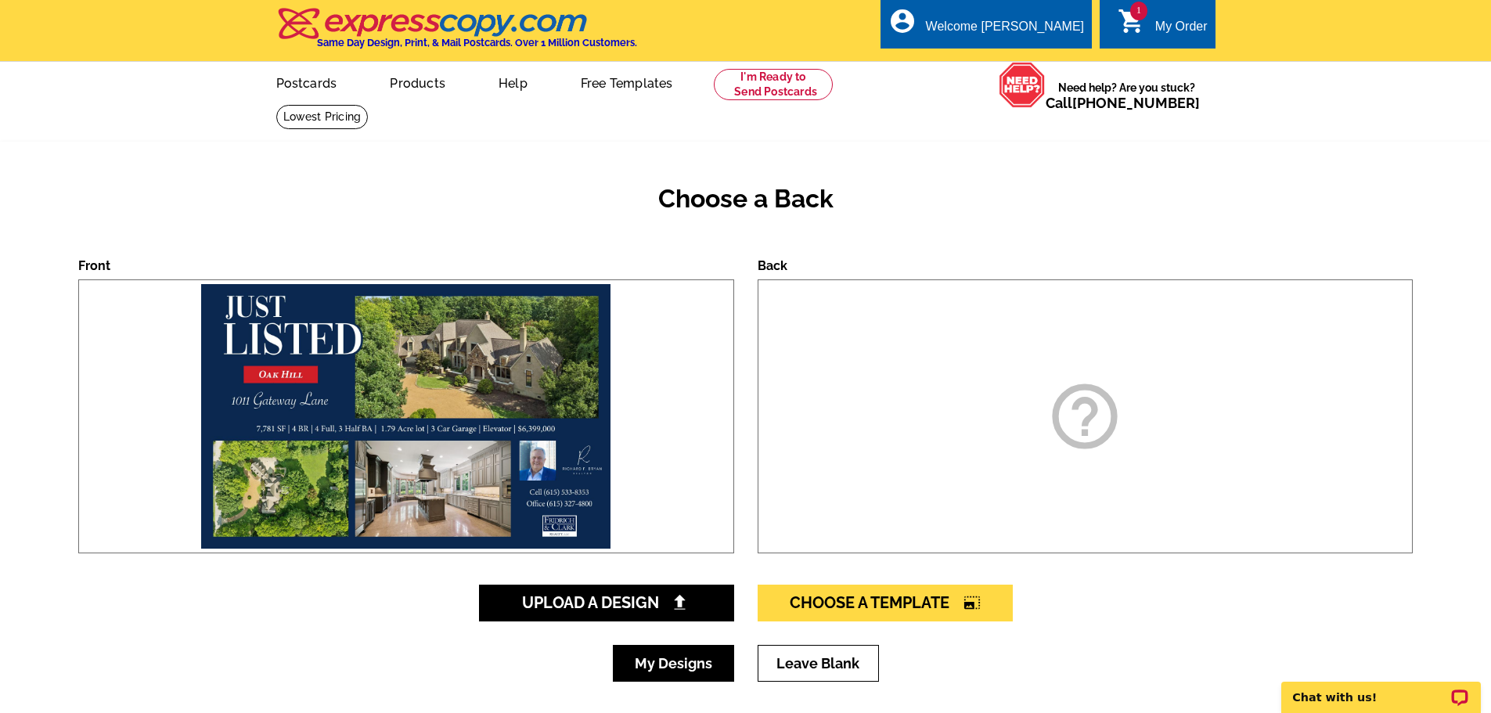
click at [689, 668] on link "My Designs" at bounding box center [673, 663] width 121 height 37
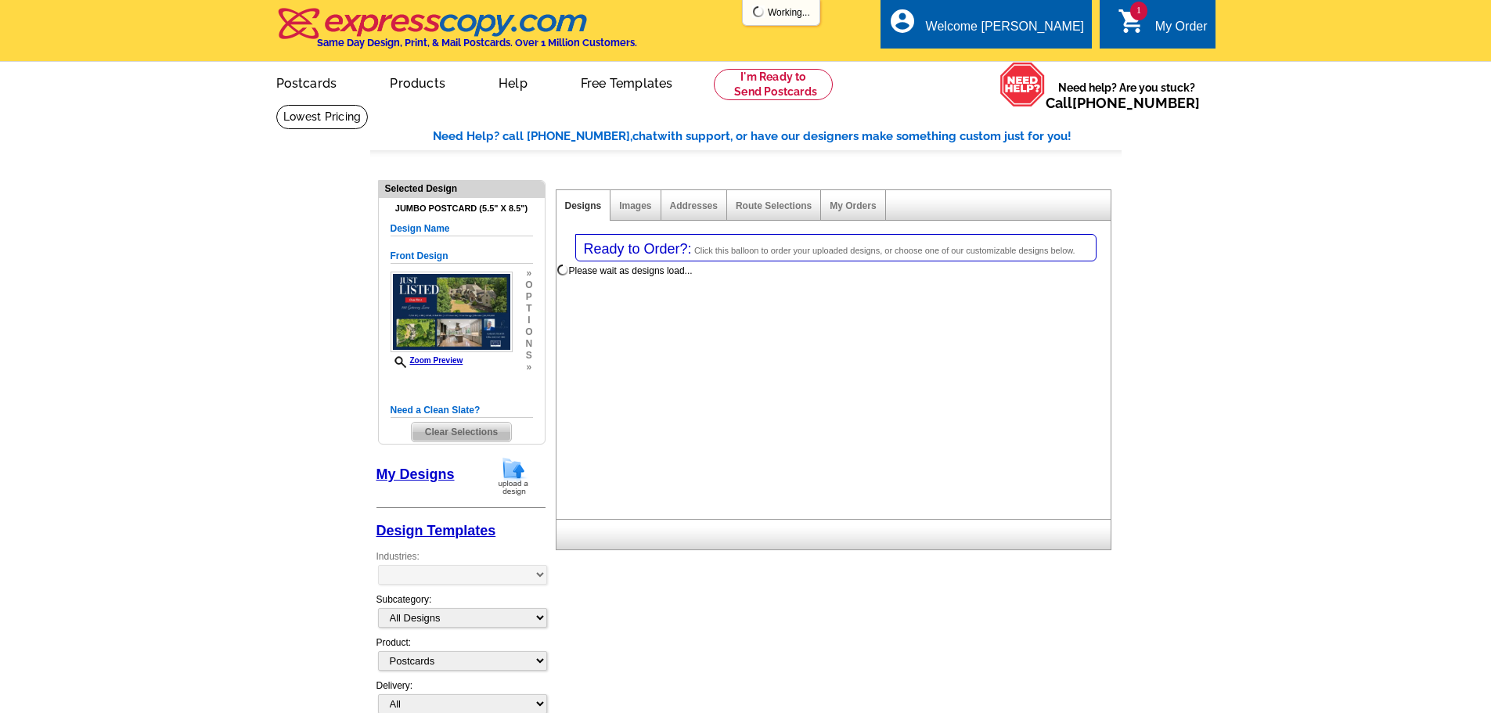
select select "1"
select select "2"
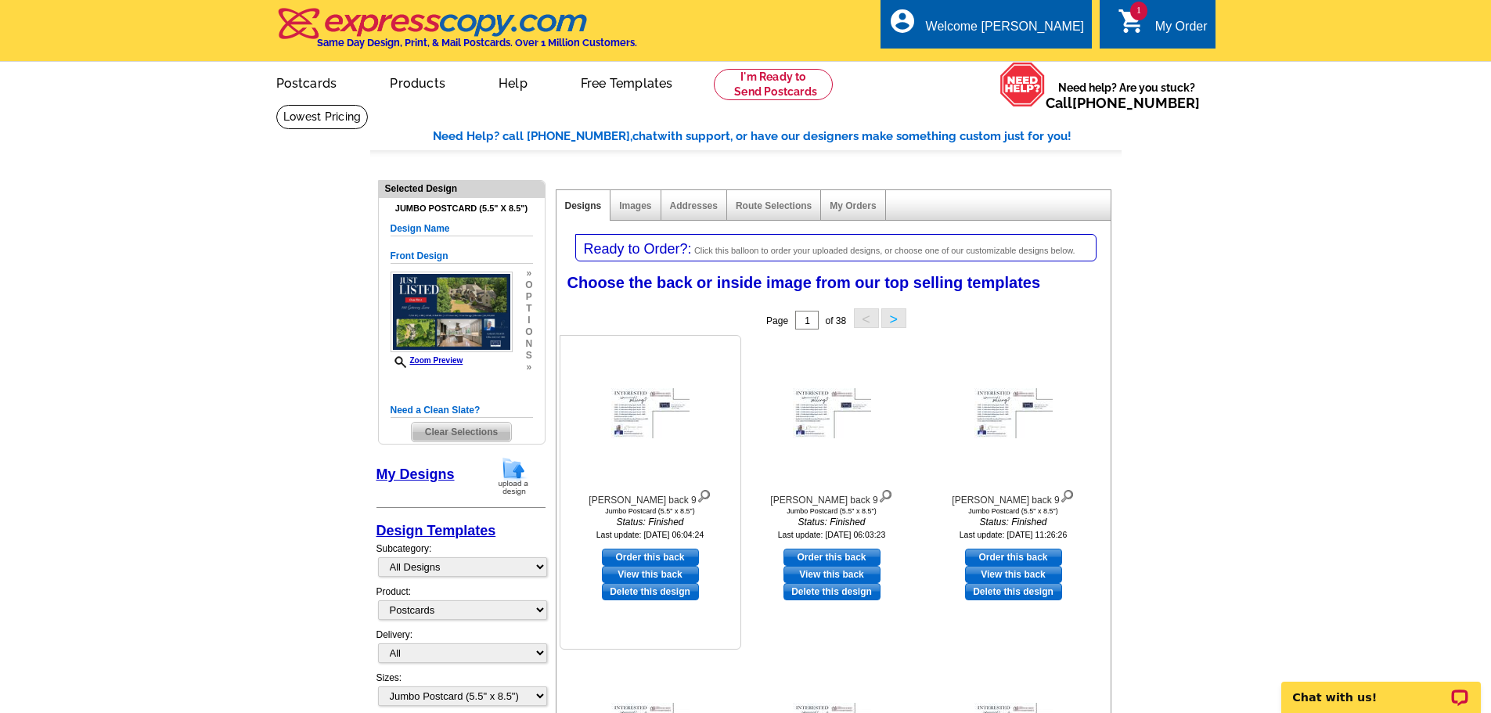
click at [653, 553] on link "Order this back" at bounding box center [650, 557] width 97 height 17
select select "front"
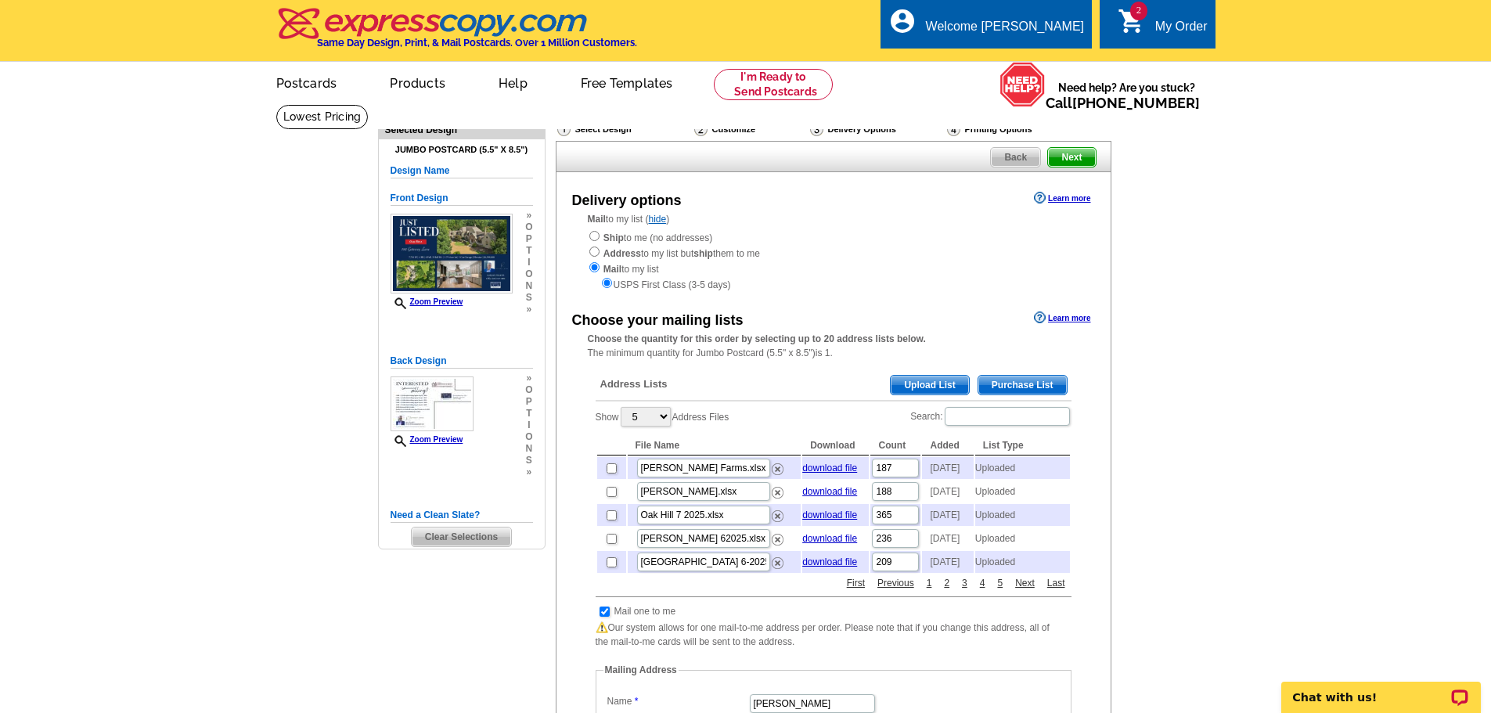
click at [918, 383] on span "Upload List" at bounding box center [929, 385] width 77 height 19
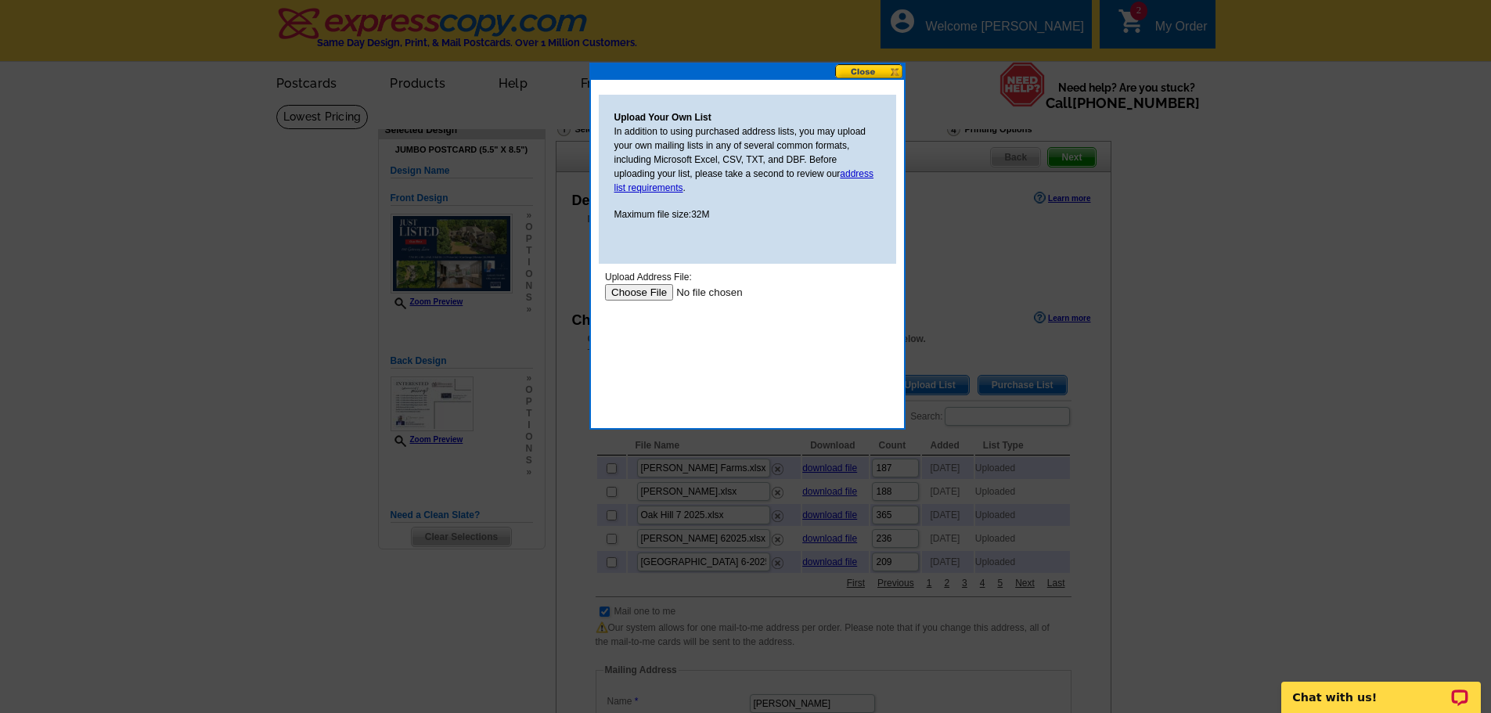
click at [638, 292] on input "file" at bounding box center [703, 292] width 198 height 16
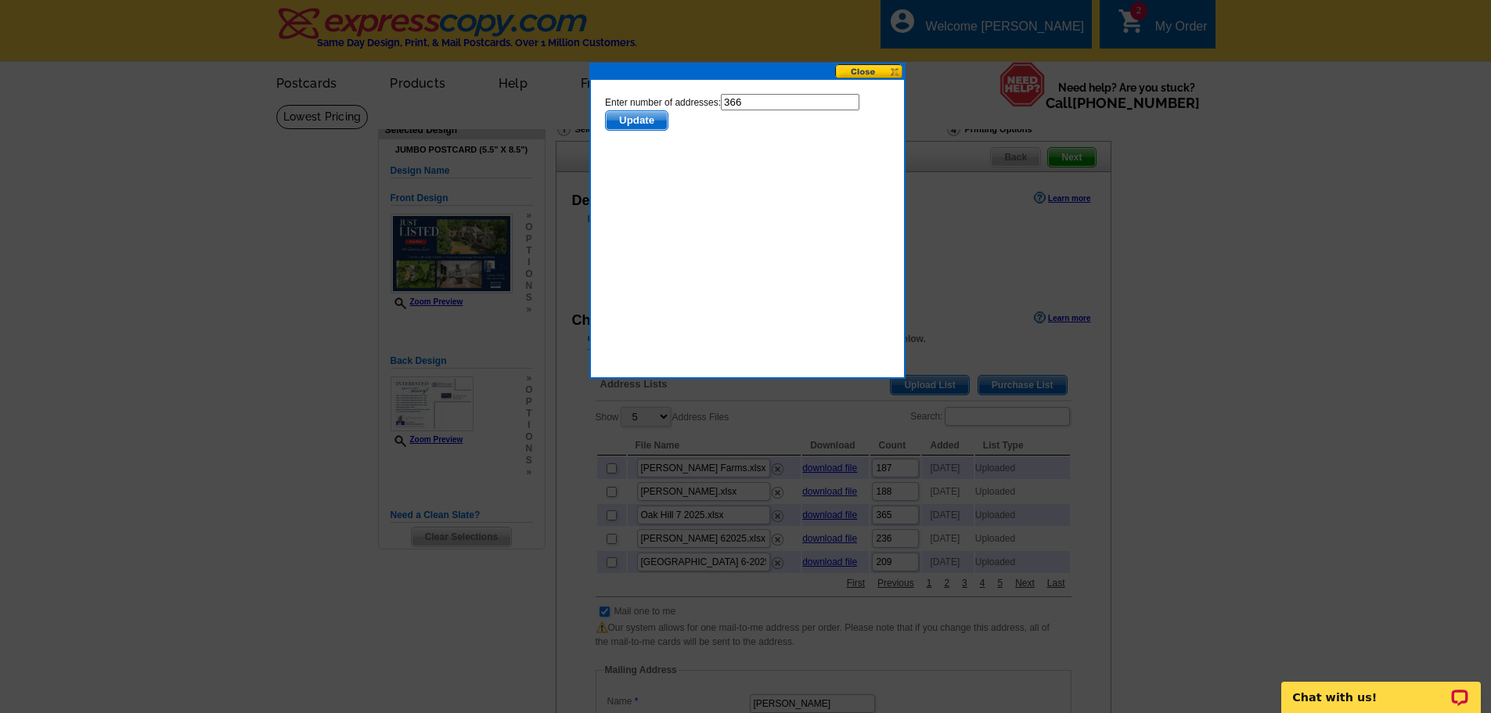
click at [627, 117] on span "Update" at bounding box center [636, 120] width 62 height 19
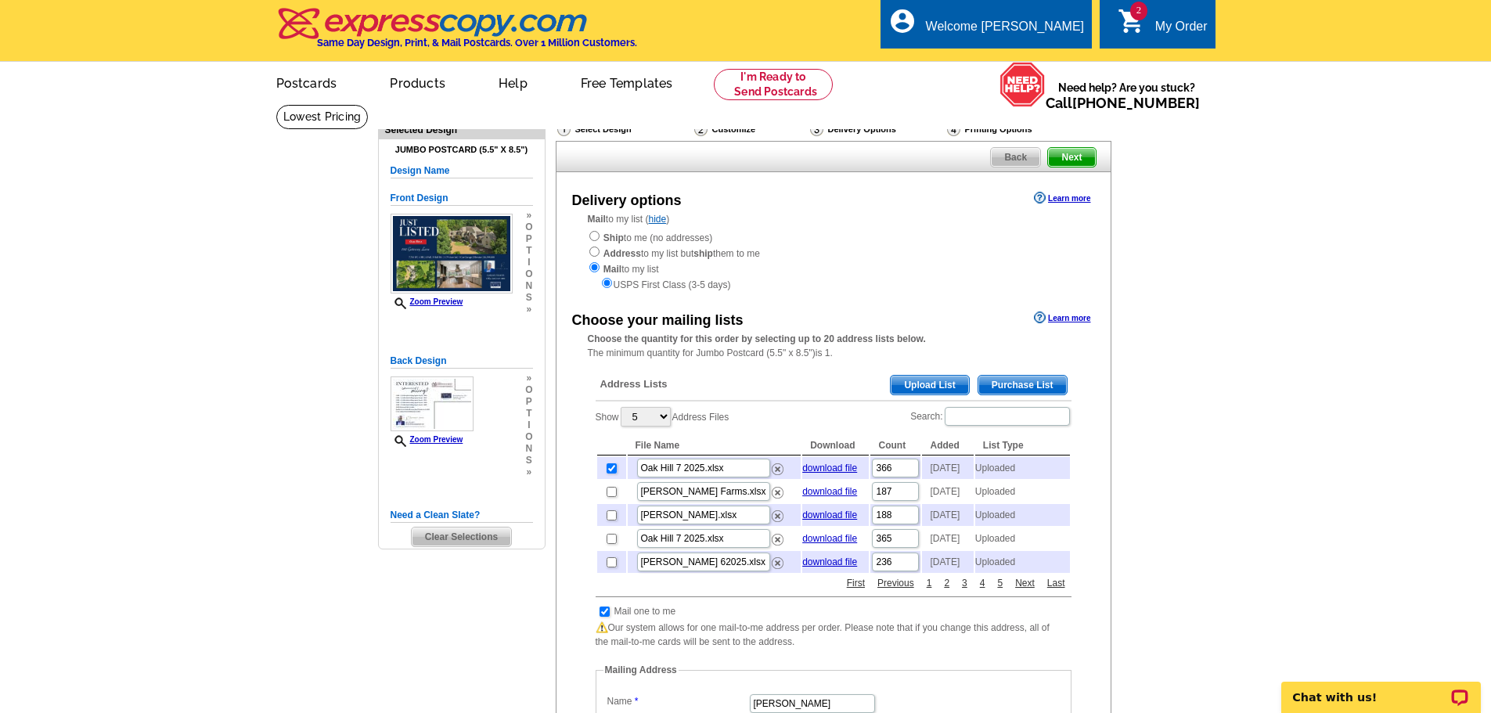
scroll to position [2, 0]
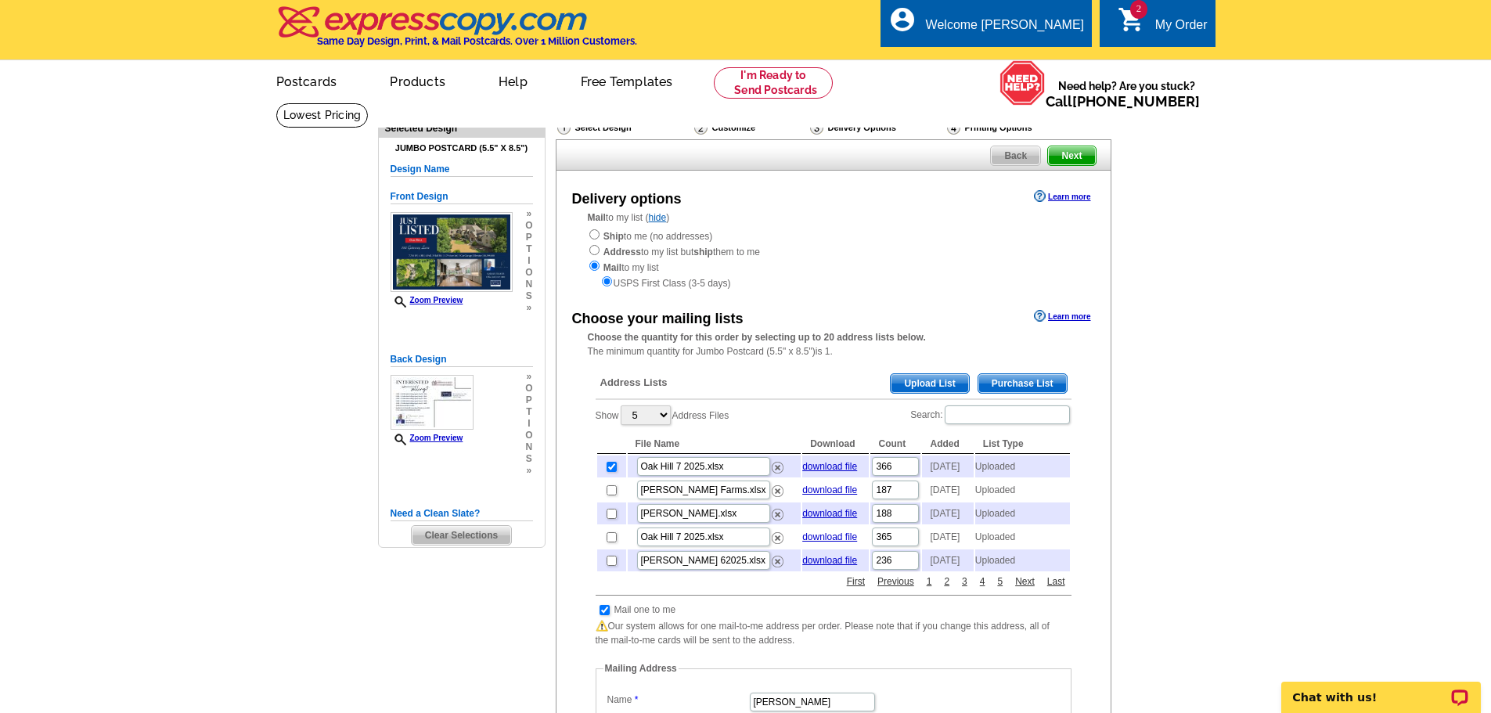
click at [1080, 153] on span "Next" at bounding box center [1071, 155] width 47 height 19
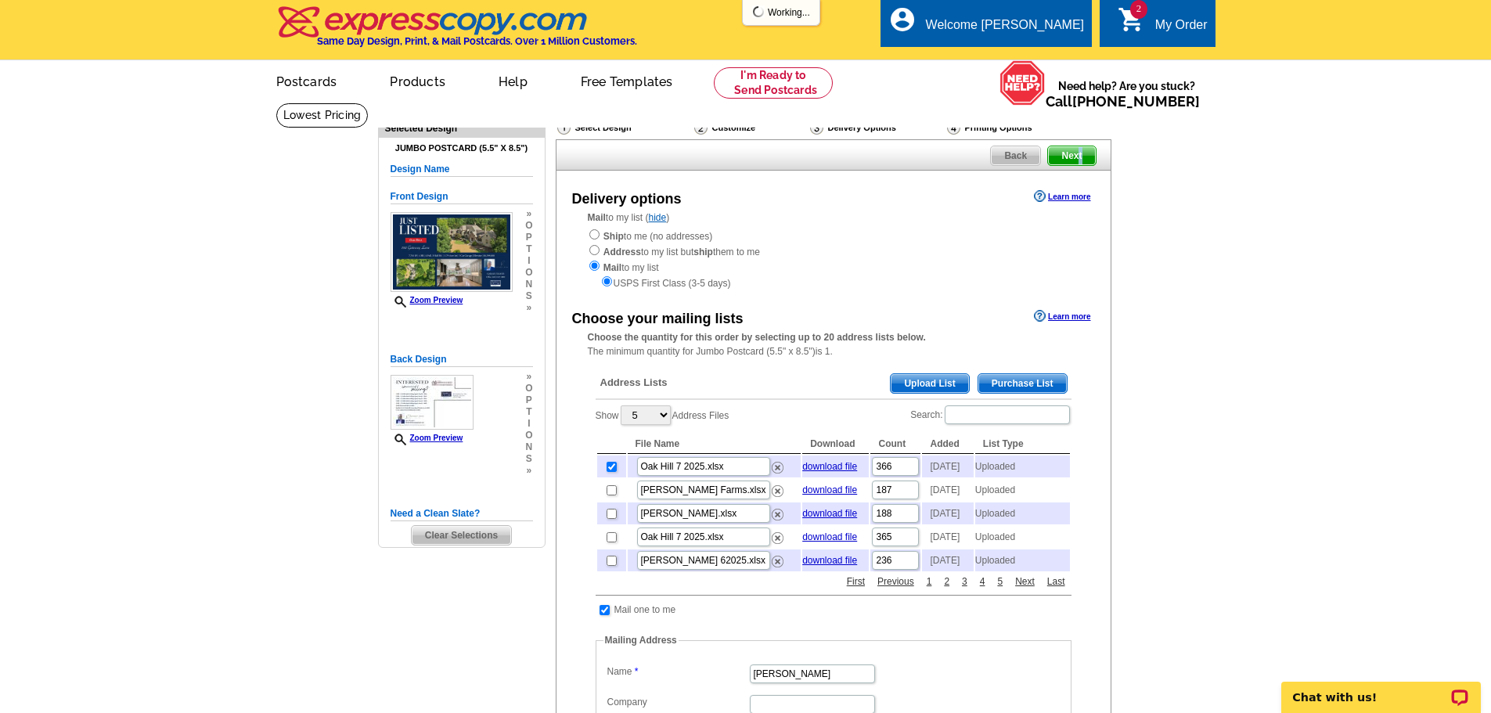
scroll to position [0, 0]
drag, startPoint x: 1215, startPoint y: 206, endPoint x: 1207, endPoint y: 196, distance: 13.3
click at [1216, 205] on main "Need Help? call [PHONE_NUMBER], chat with support, or have our designers make s…" at bounding box center [745, 663] width 1491 height 1121
click at [1072, 157] on span "Next" at bounding box center [1071, 155] width 47 height 19
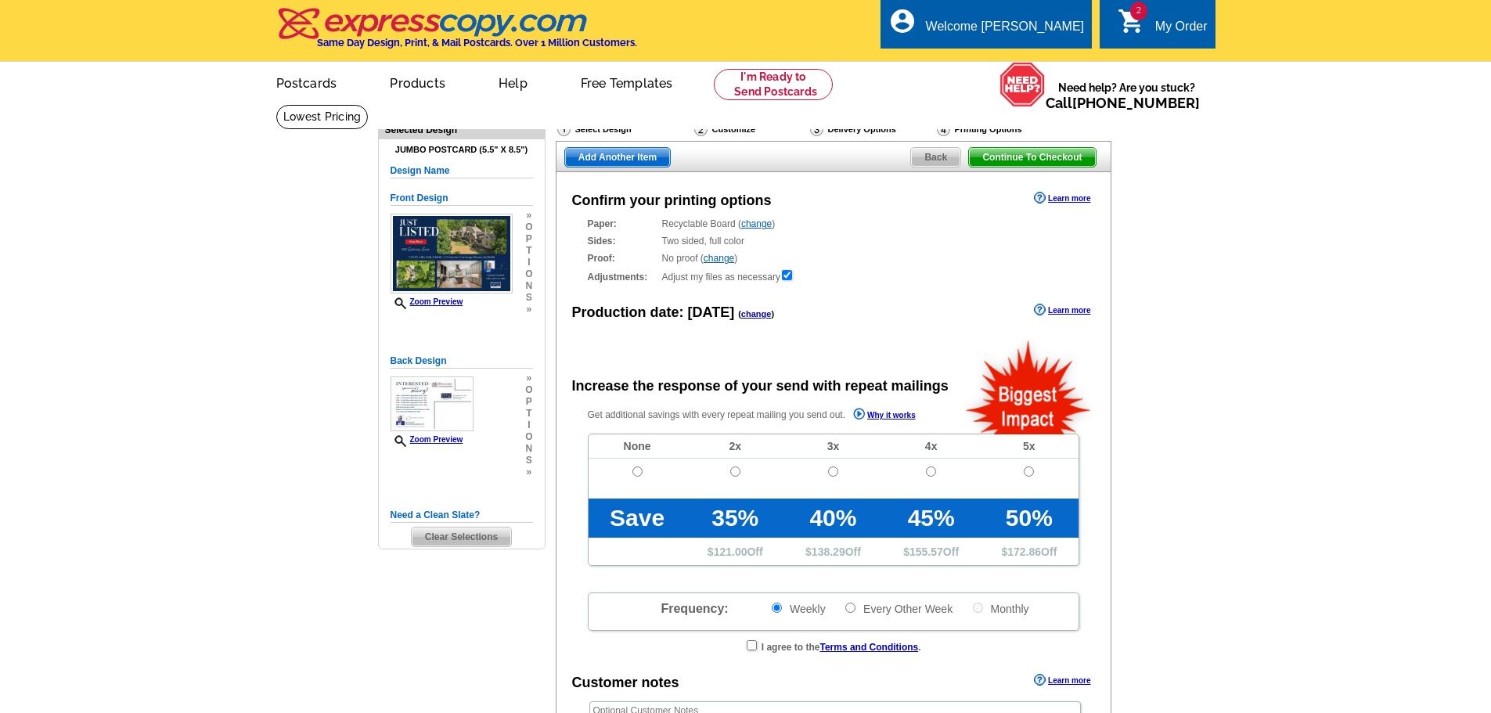
radio input "false"
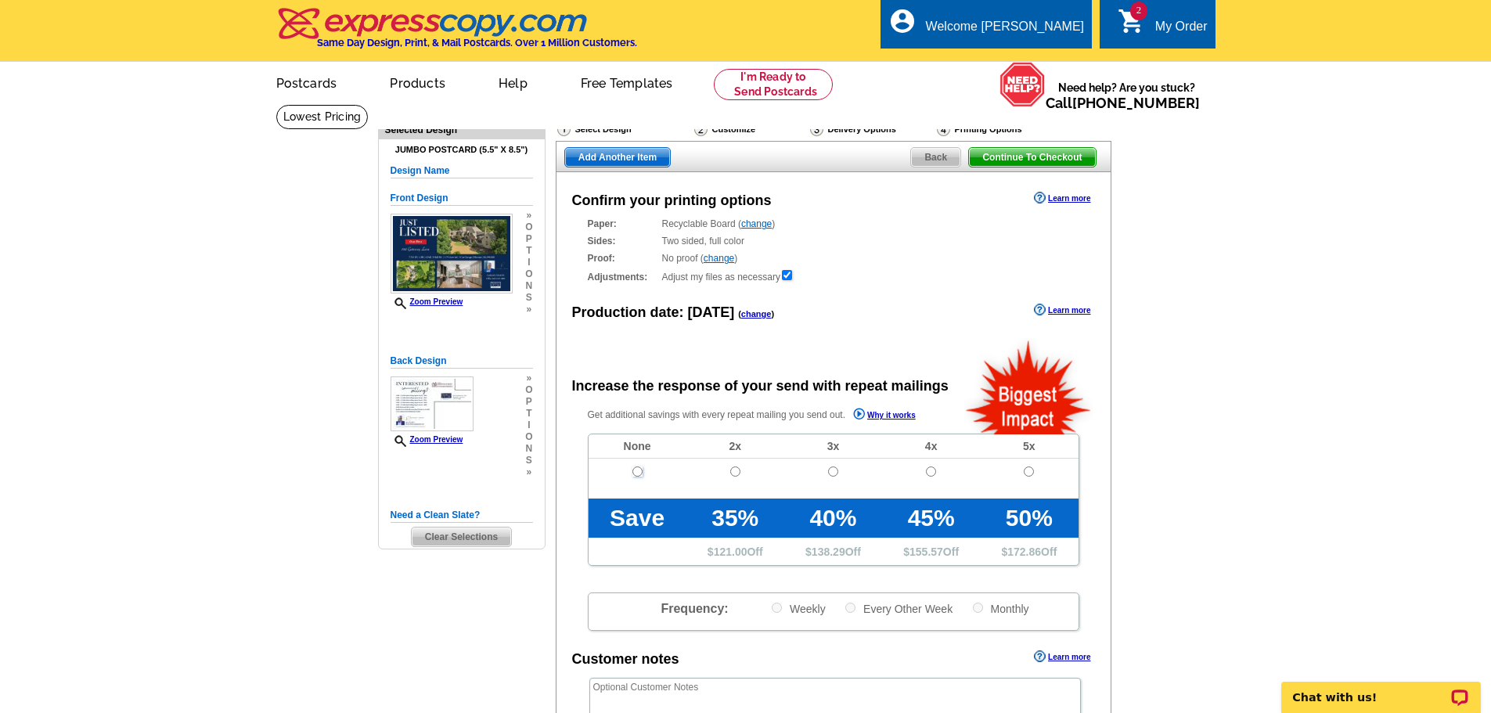
click at [635, 473] on input "radio" at bounding box center [637, 471] width 10 height 10
radio input "true"
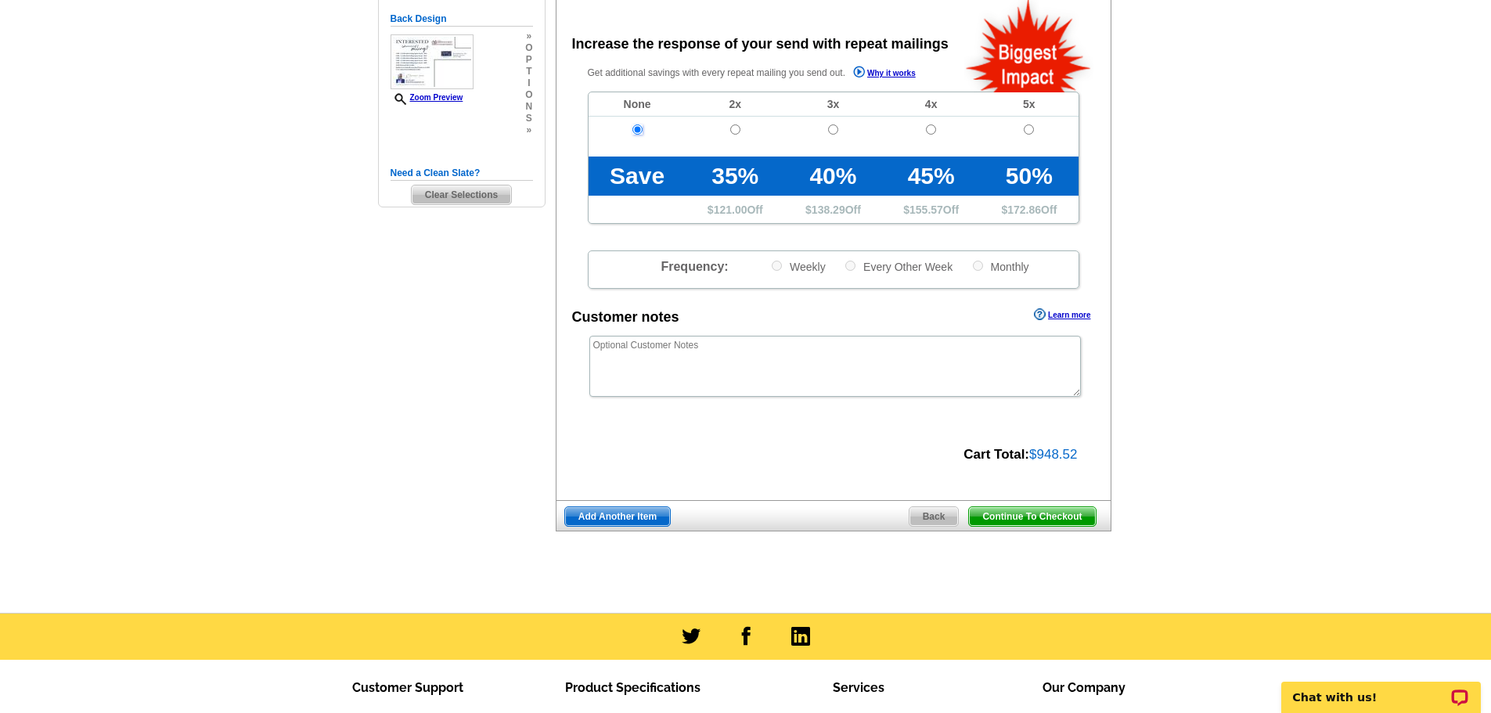
scroll to position [344, 0]
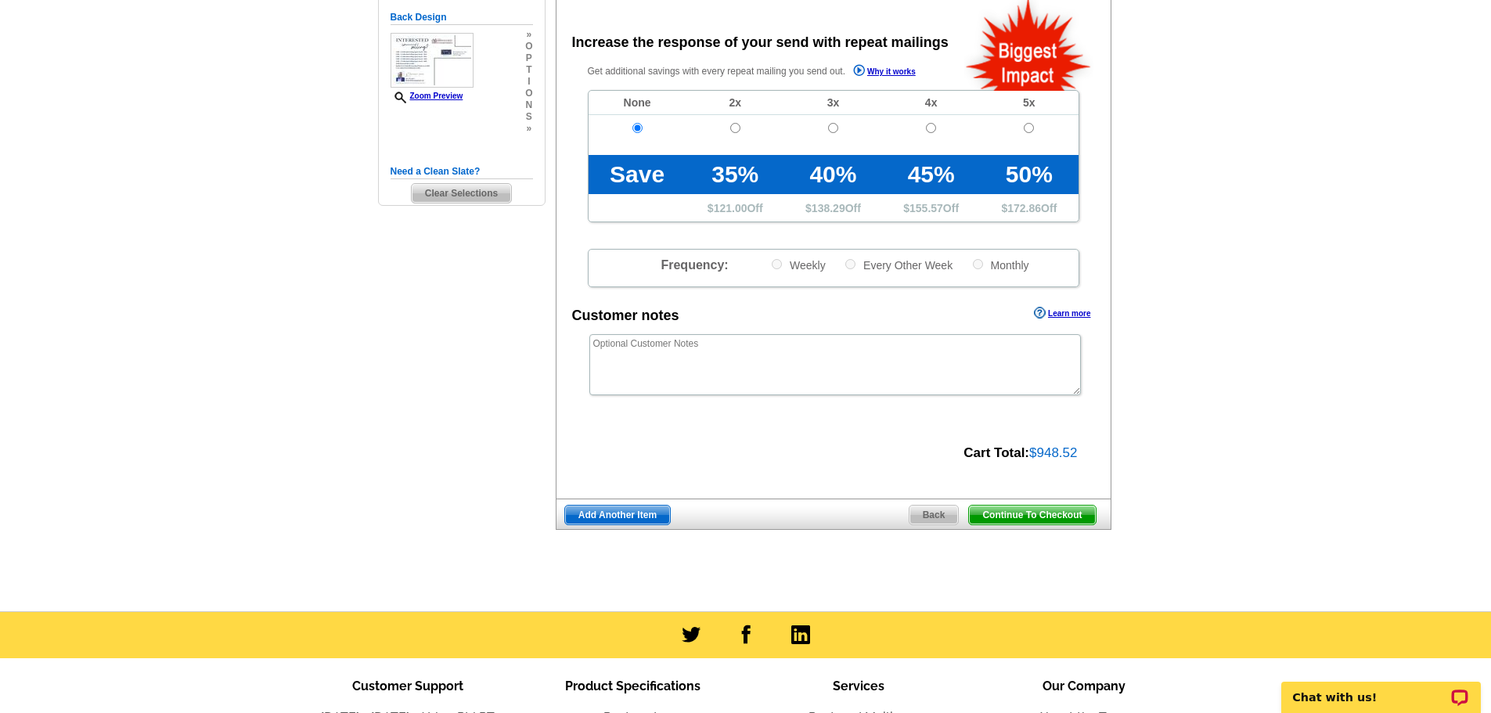
click at [1025, 516] on span "Continue To Checkout" at bounding box center [1032, 515] width 126 height 19
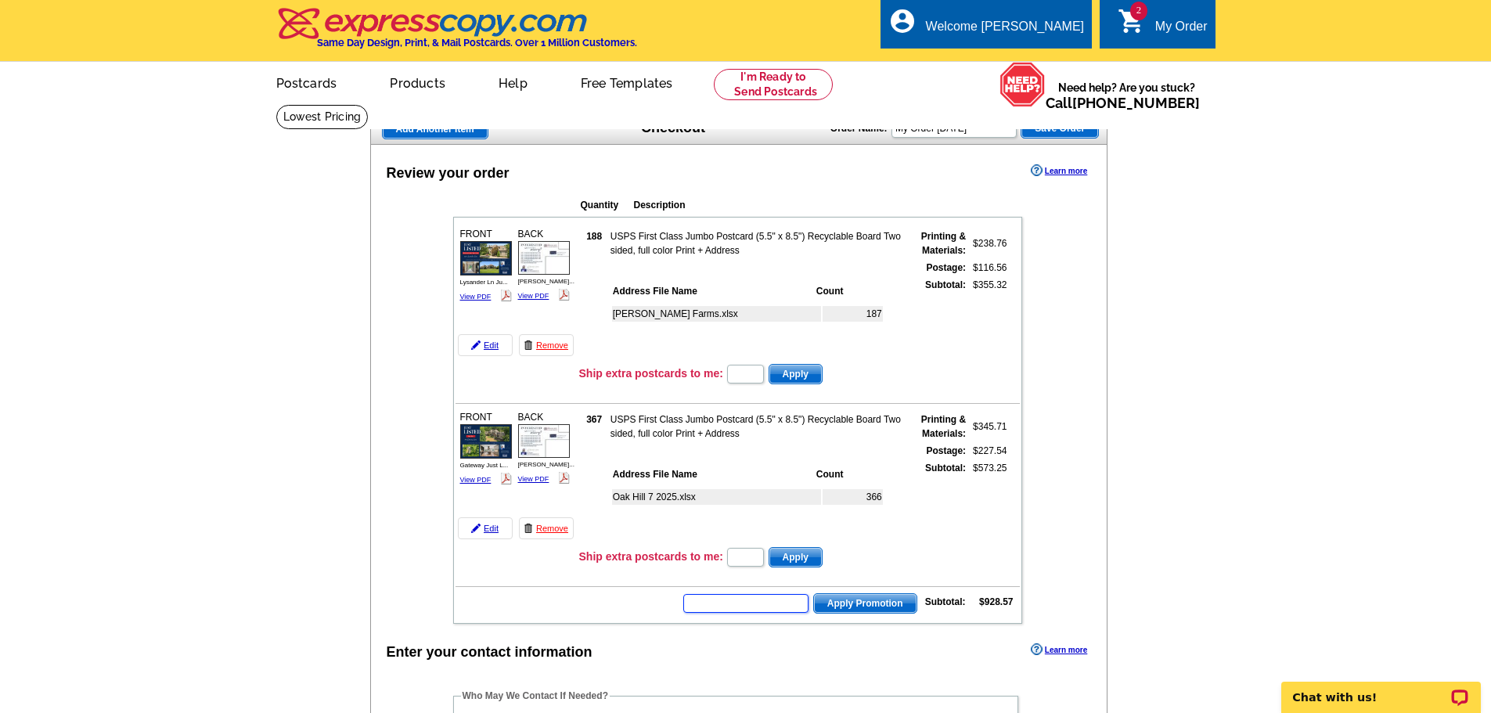
paste input "E3025"
type input "E3025"
click at [856, 598] on span "Apply Promotion" at bounding box center [865, 603] width 103 height 19
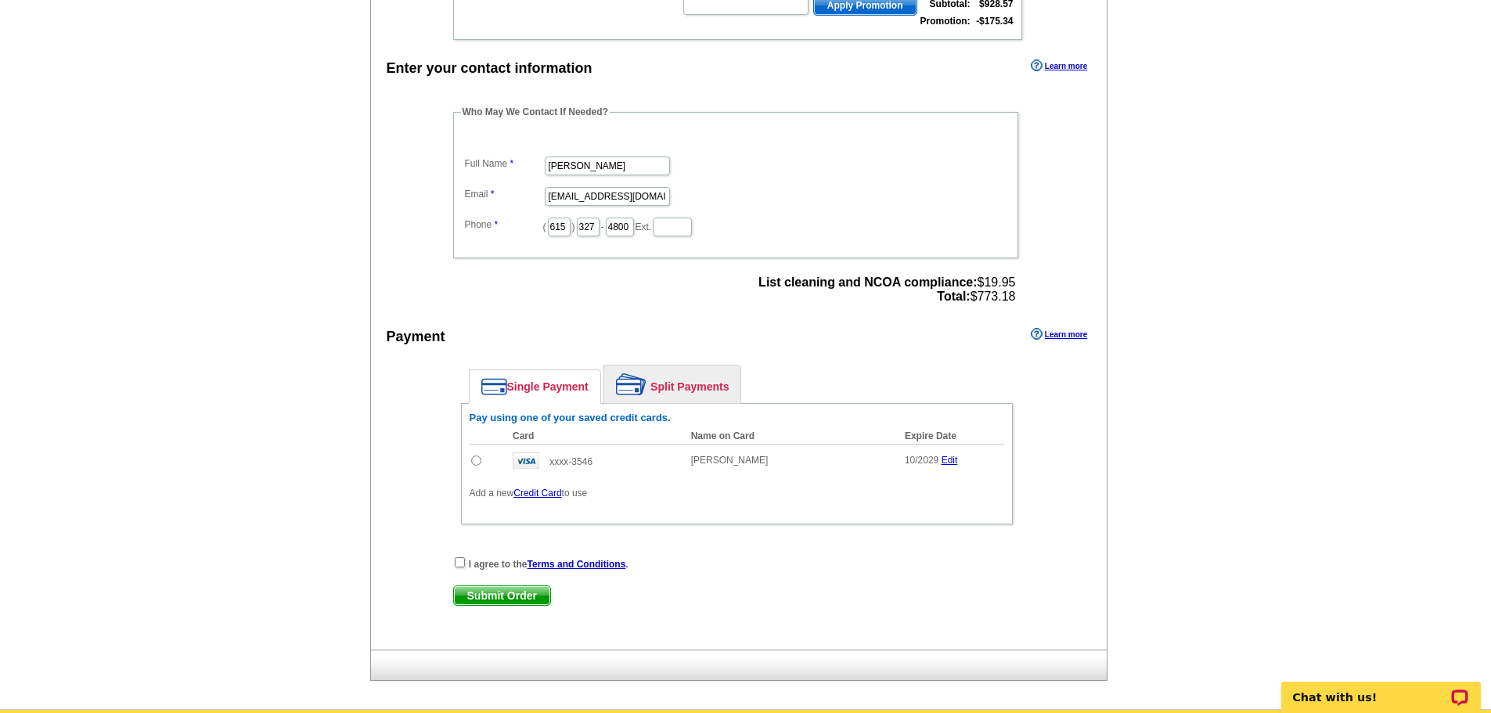
scroll to position [658, 0]
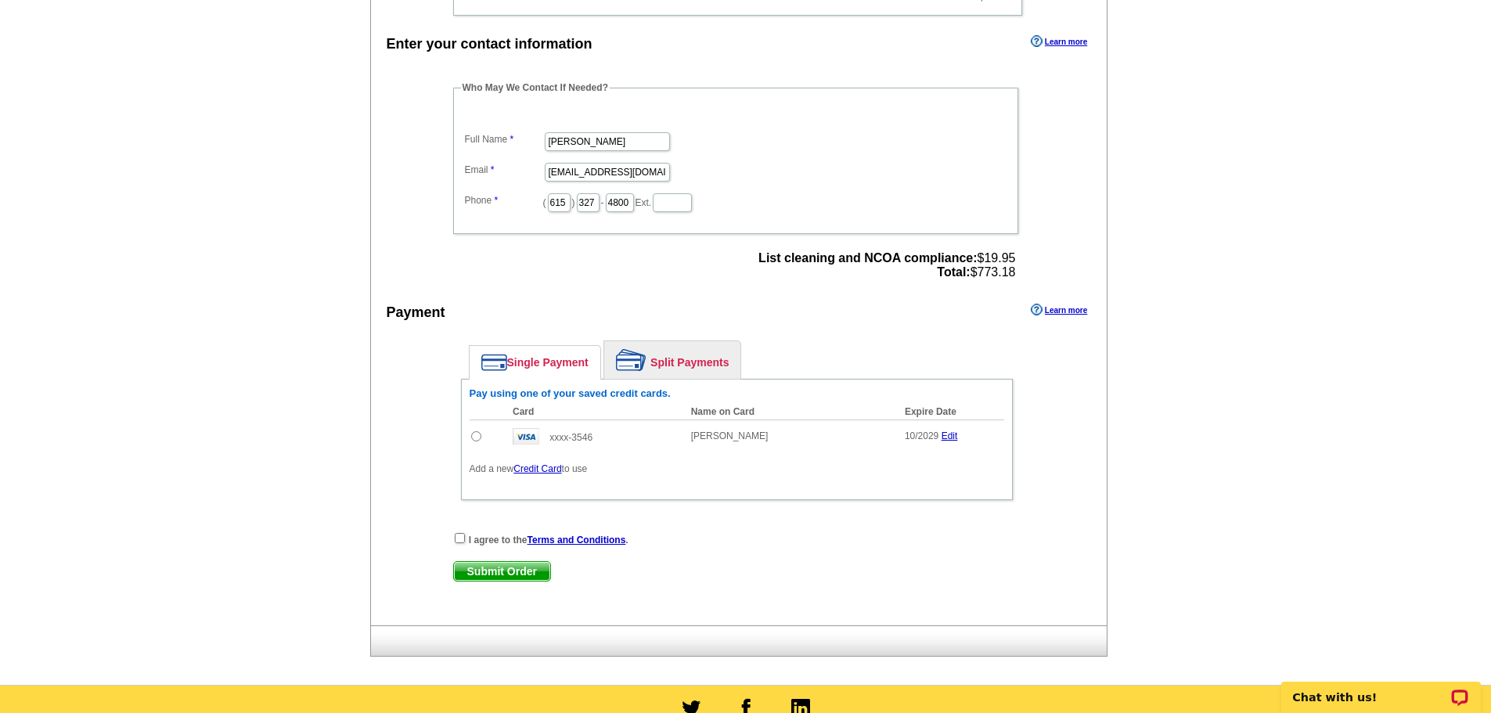
click at [475, 440] on input "radio" at bounding box center [476, 436] width 10 height 10
radio input "true"
drag, startPoint x: 462, startPoint y: 542, endPoint x: 491, endPoint y: 563, distance: 35.2
click at [466, 543] on div "I agree to the Terms and Conditions ." at bounding box center [736, 539] width 567 height 16
click at [459, 538] on input "checkbox" at bounding box center [460, 538] width 10 height 10
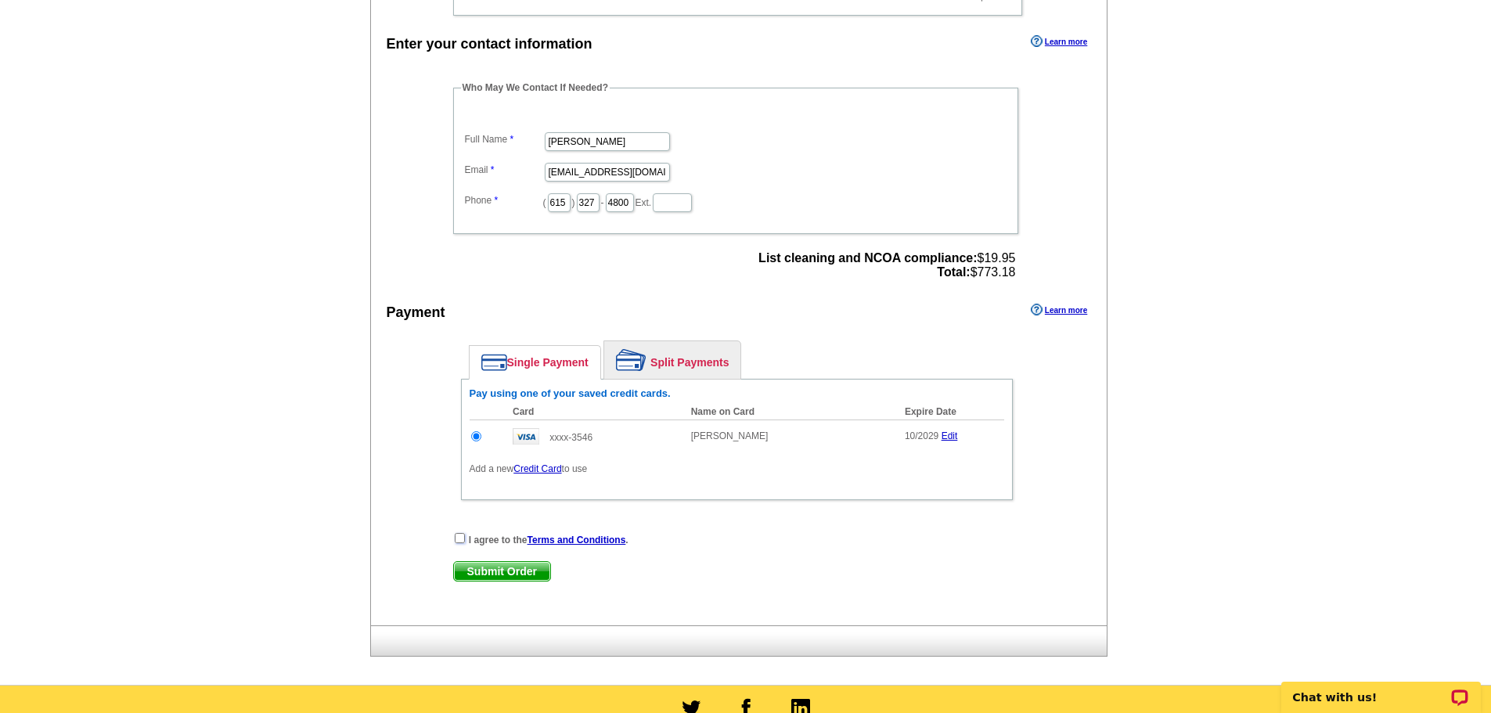
checkbox input "true"
click at [489, 567] on span "Submit Order" at bounding box center [502, 571] width 96 height 19
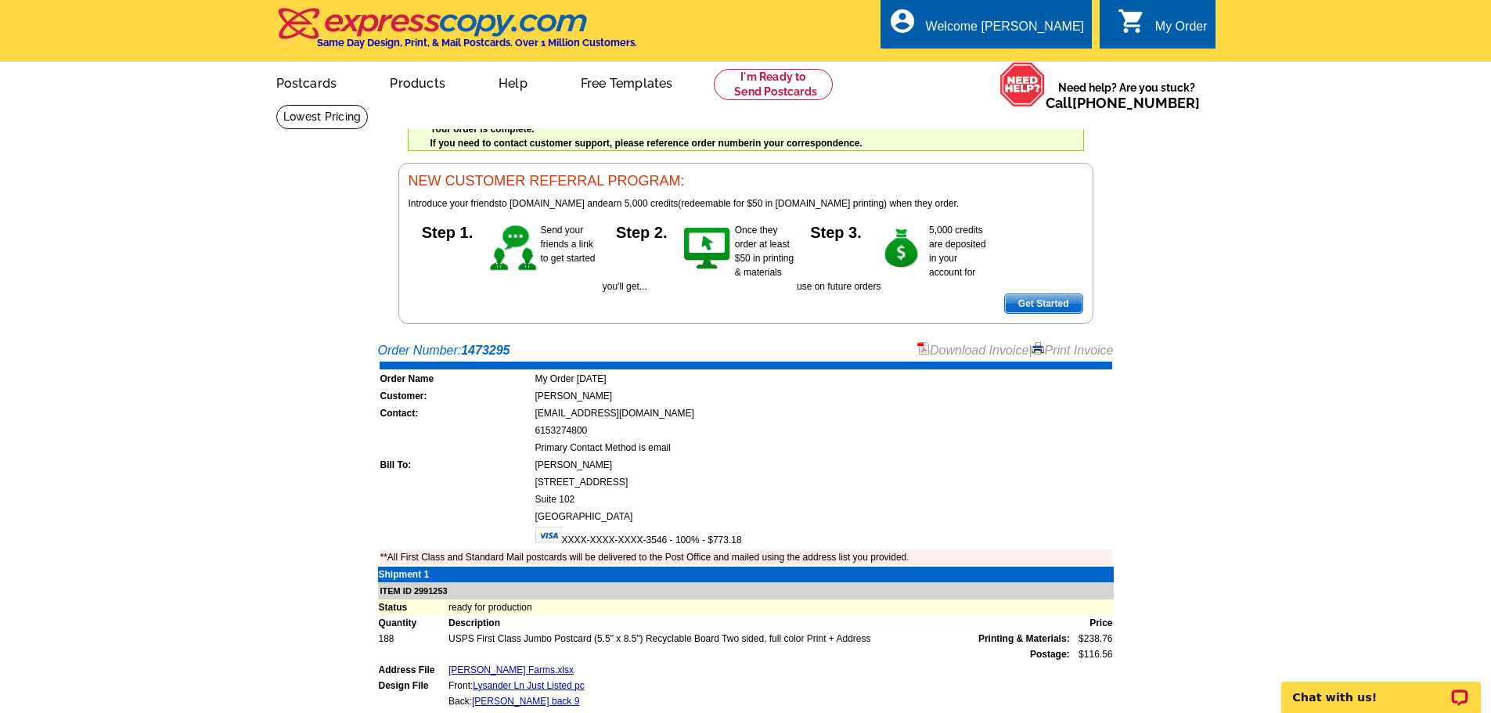
click at [1075, 347] on link "Print Invoice" at bounding box center [1071, 350] width 81 height 13
